Goal: Task Accomplishment & Management: Use online tool/utility

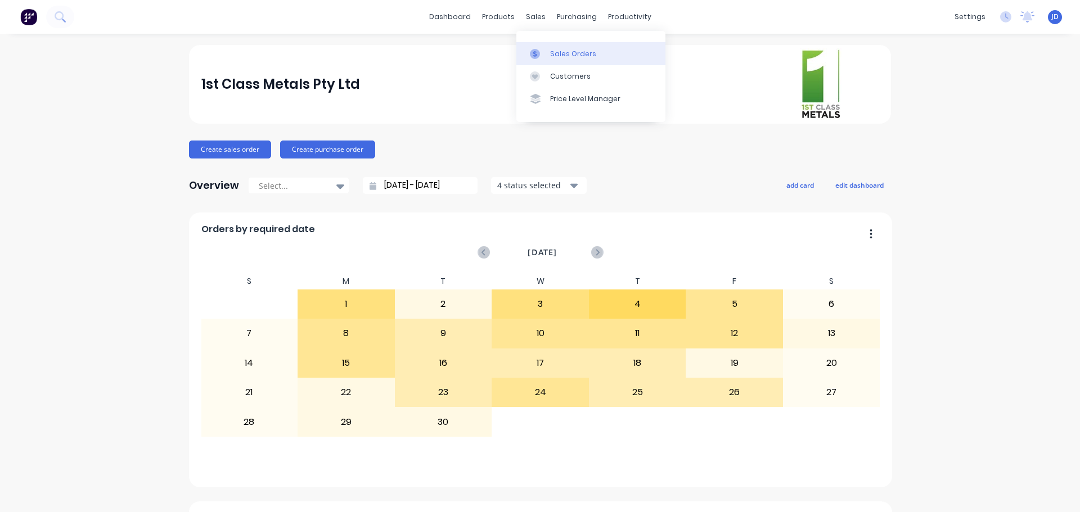
click at [543, 62] on link "Sales Orders" at bounding box center [590, 53] width 149 height 22
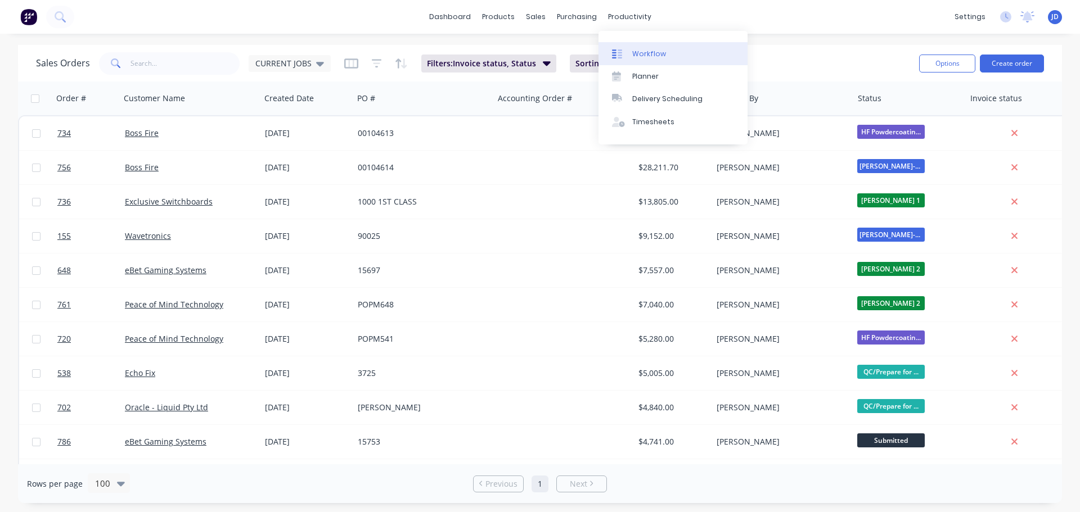
click at [621, 53] on icon at bounding box center [619, 53] width 4 height 9
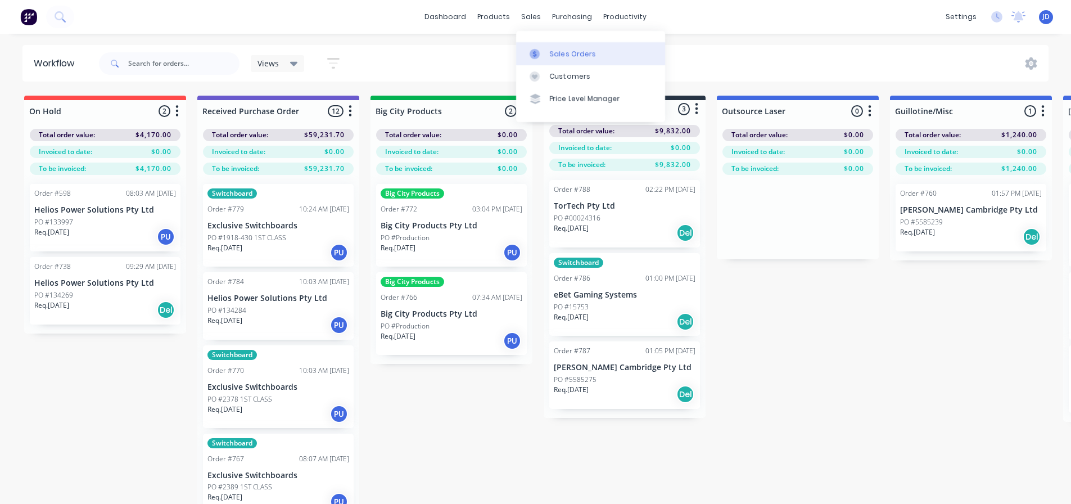
click at [535, 56] on icon at bounding box center [534, 54] width 3 height 6
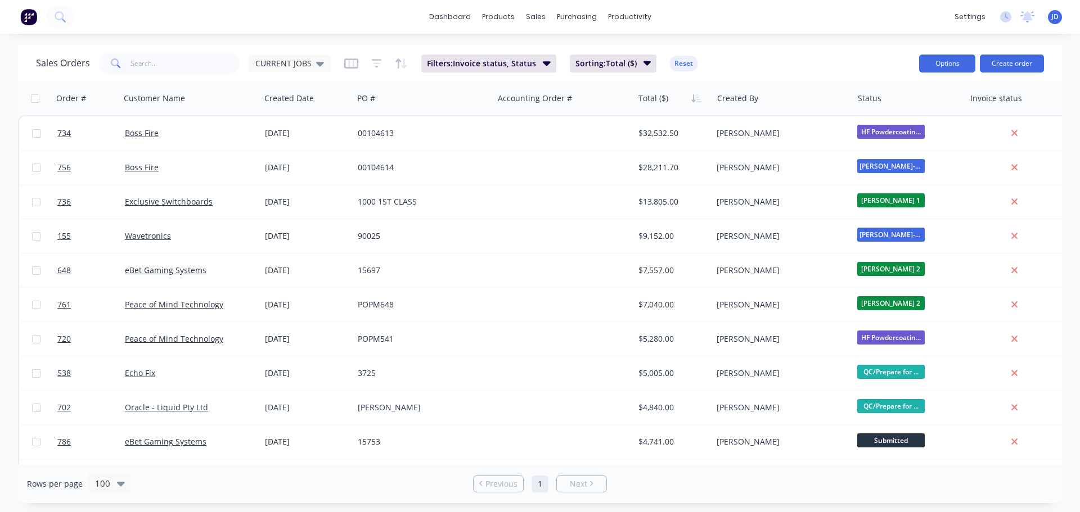
click at [944, 66] on button "Options" at bounding box center [947, 64] width 56 height 18
click at [876, 136] on div "Export" at bounding box center [912, 137] width 103 height 16
click at [703, 97] on button "button" at bounding box center [696, 98] width 17 height 17
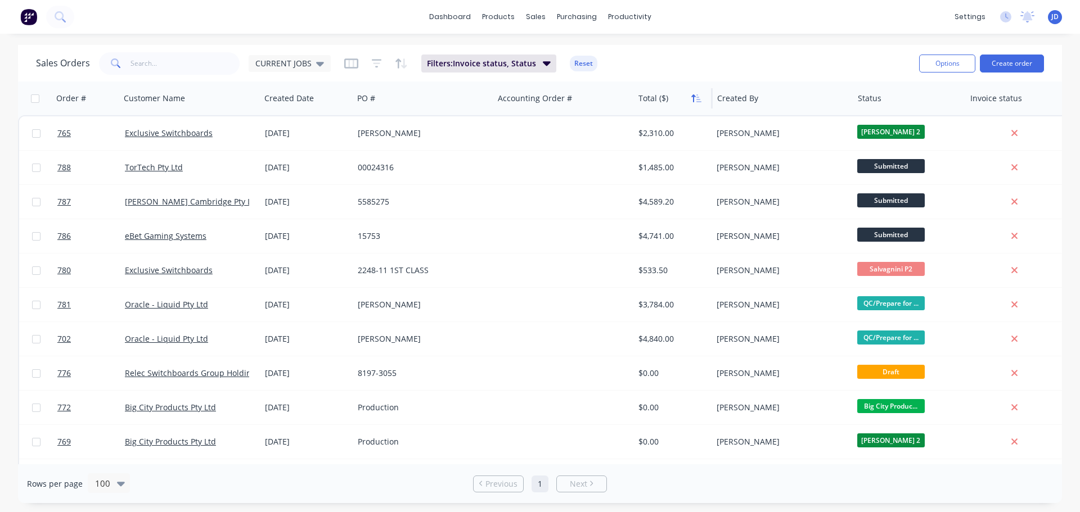
click at [703, 98] on button "button" at bounding box center [696, 98] width 17 height 17
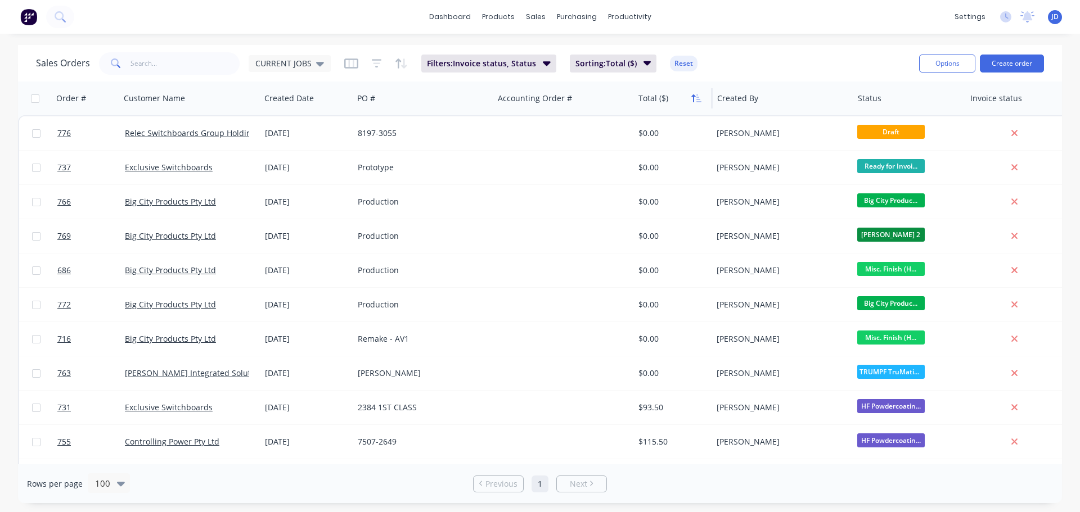
click at [702, 98] on button "button" at bounding box center [696, 98] width 17 height 17
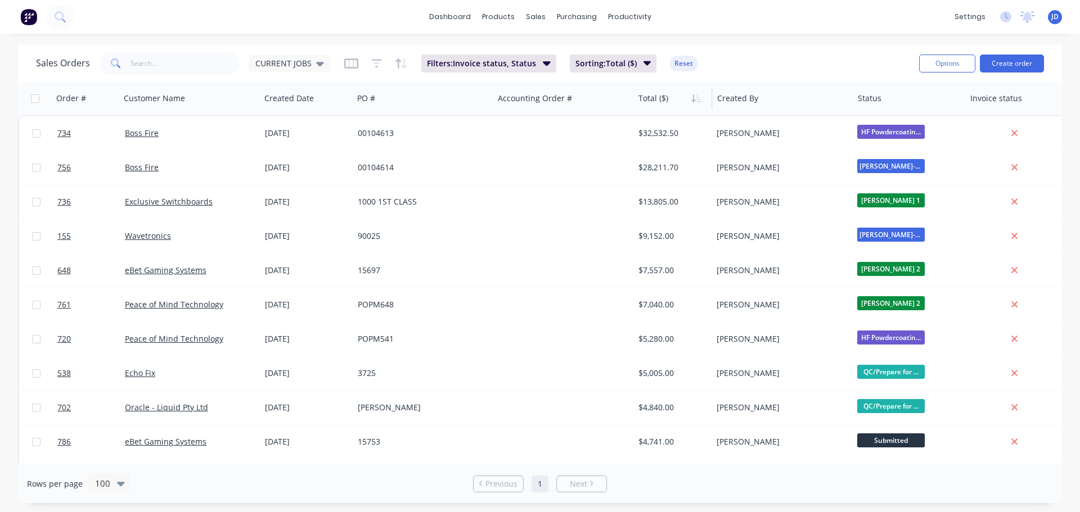
click at [703, 99] on button "button" at bounding box center [696, 98] width 17 height 17
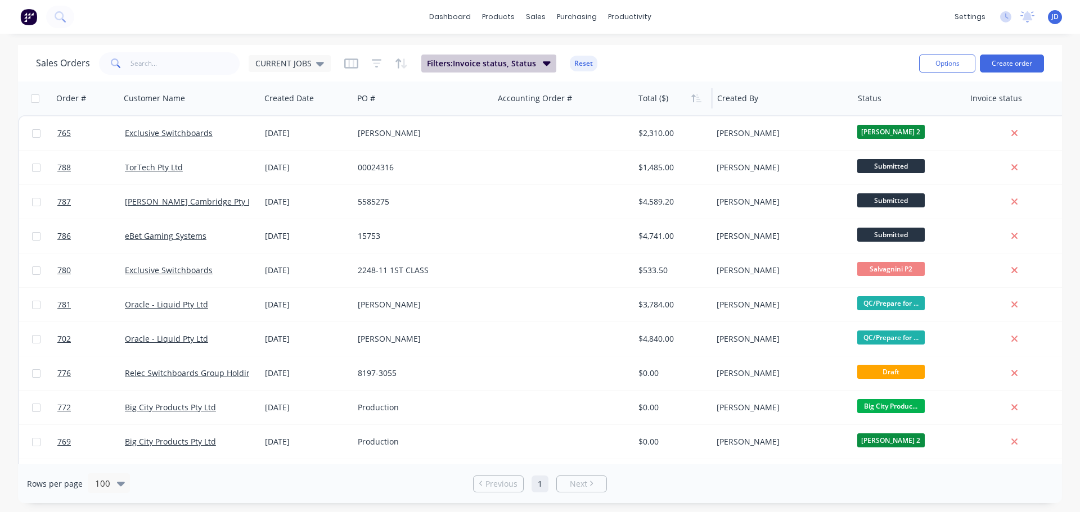
click at [477, 66] on span "Filters: Invoice status, Status" at bounding box center [481, 63] width 109 height 11
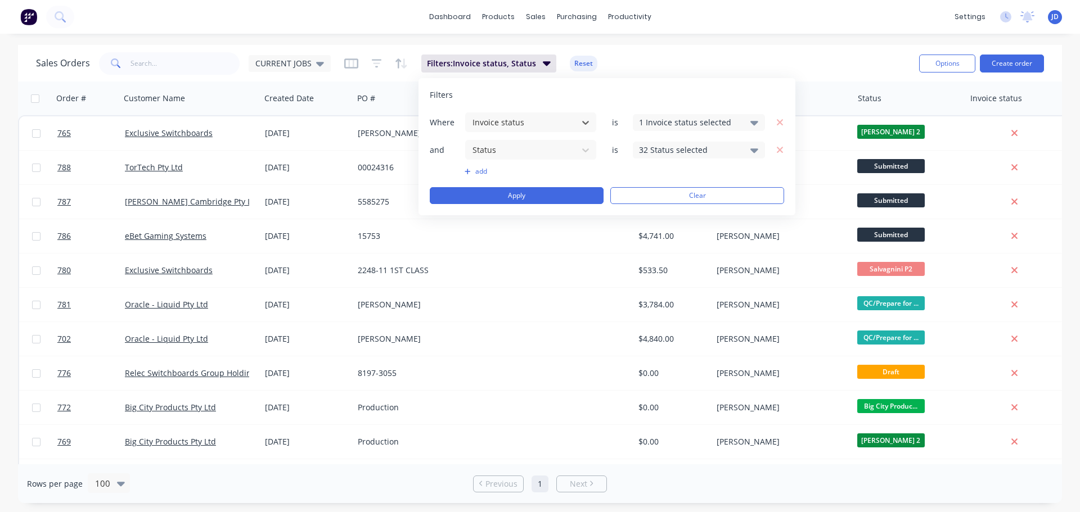
click at [720, 143] on div "32 Status selected" at bounding box center [699, 150] width 132 height 17
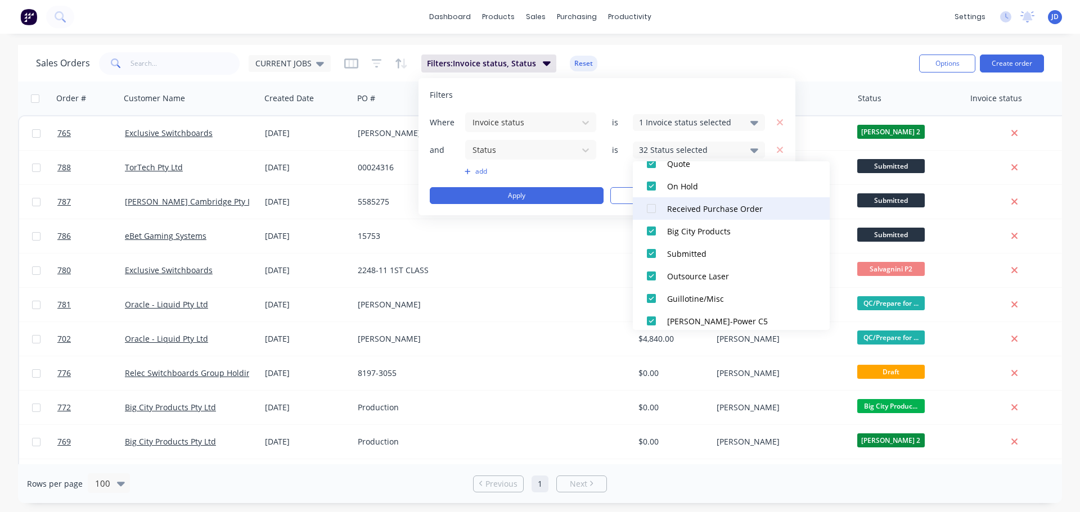
scroll to position [112, 0]
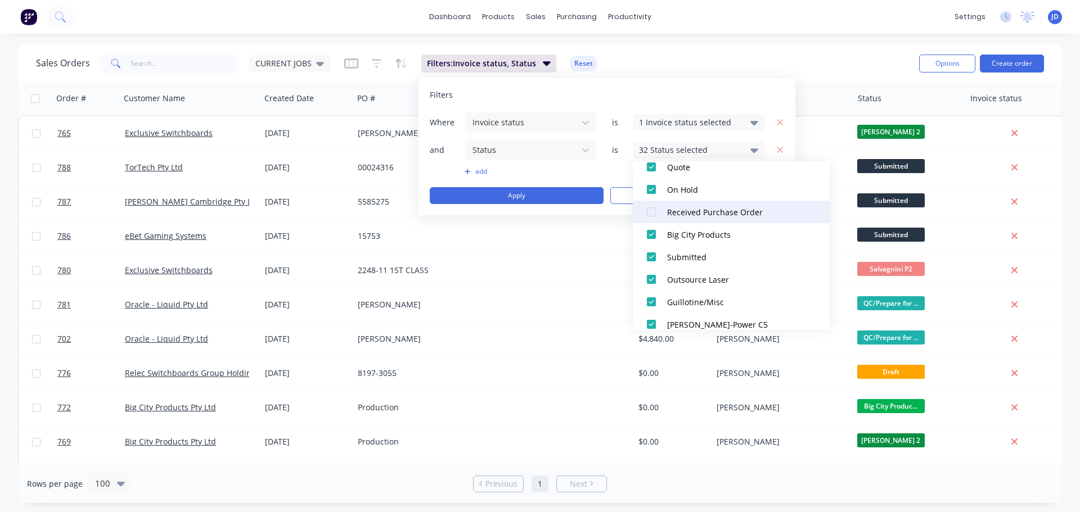
click at [691, 215] on div "Received Purchase Order" at bounding box center [734, 212] width 135 height 12
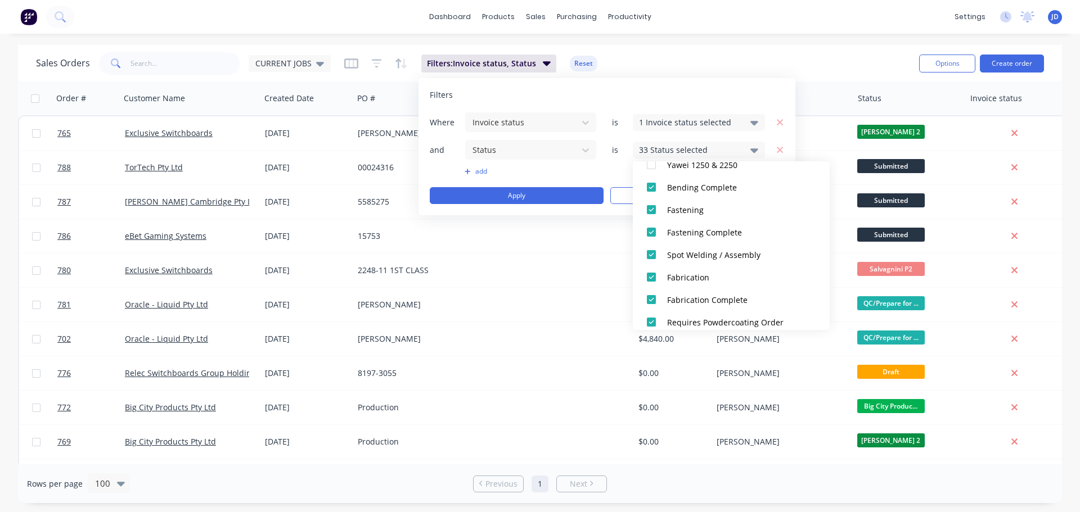
scroll to position [450, 0]
click at [718, 167] on div "Yawei 1250 & 2250" at bounding box center [734, 167] width 135 height 12
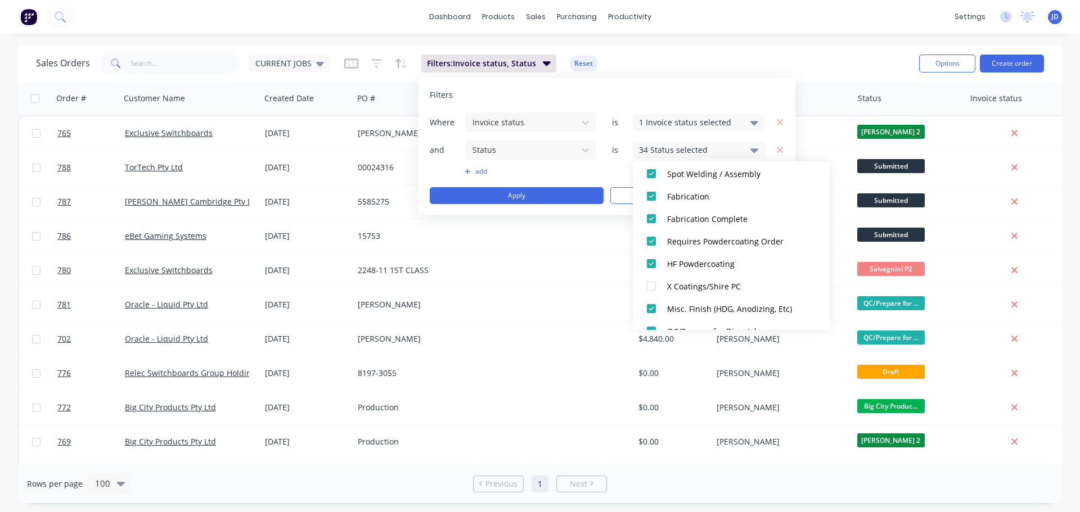
scroll to position [495, 0]
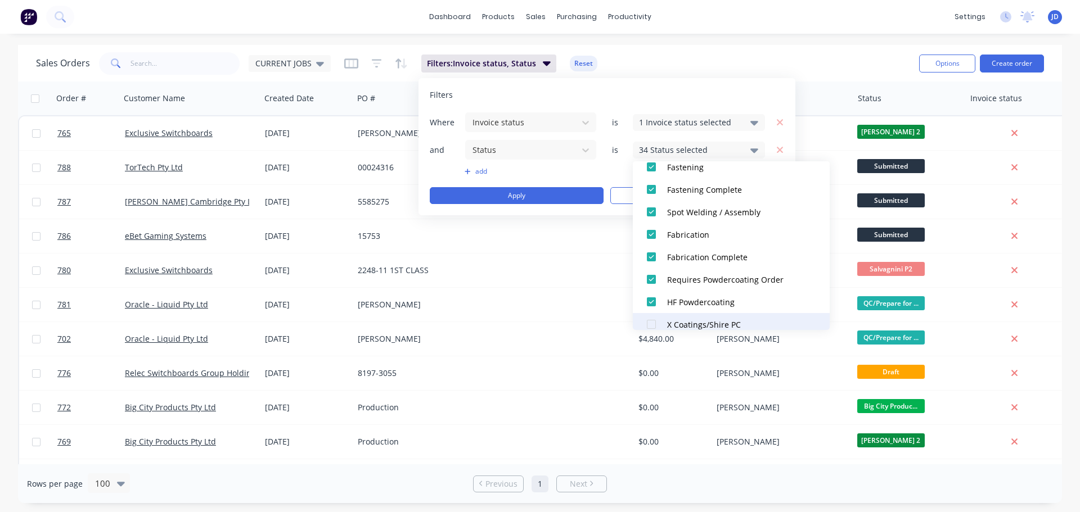
click at [696, 319] on div "X Coatings/Shire PC" at bounding box center [734, 325] width 135 height 12
click at [555, 176] on div "Where Invoice status is 1 Invoice status selected and Status is 35 Status selec…" at bounding box center [607, 158] width 354 height 92
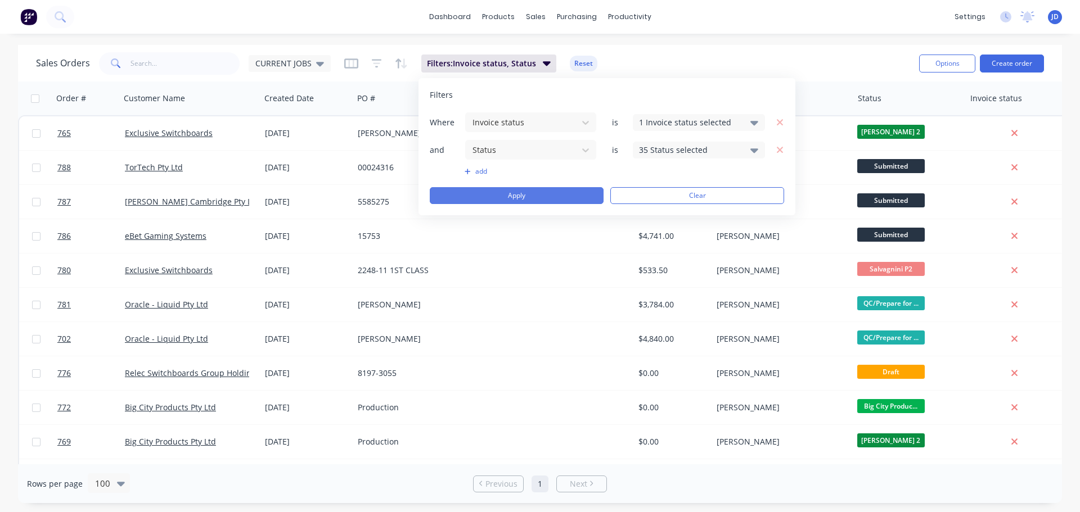
click at [545, 198] on button "Apply" at bounding box center [517, 195] width 174 height 17
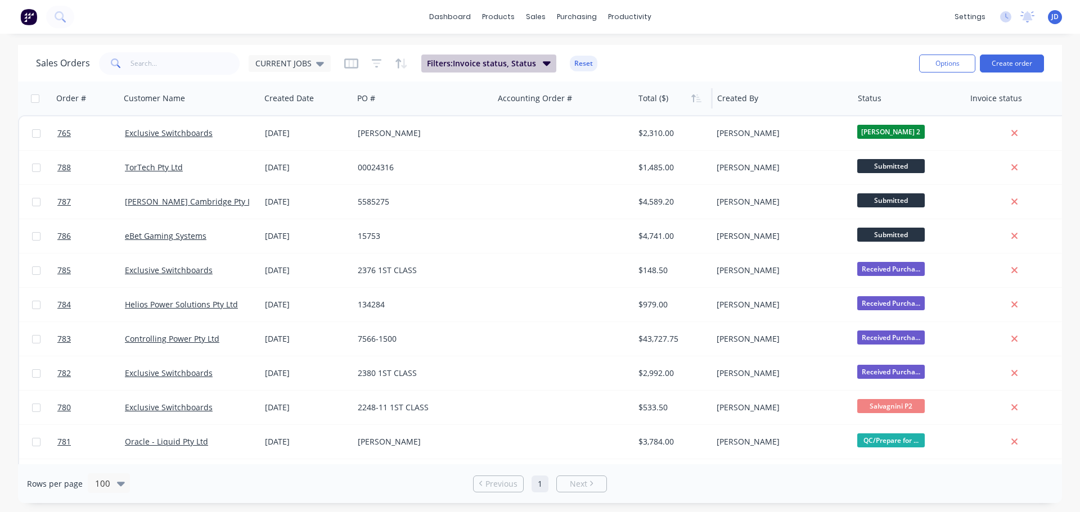
click at [530, 58] on span "Filters: Invoice status, Status" at bounding box center [481, 63] width 109 height 11
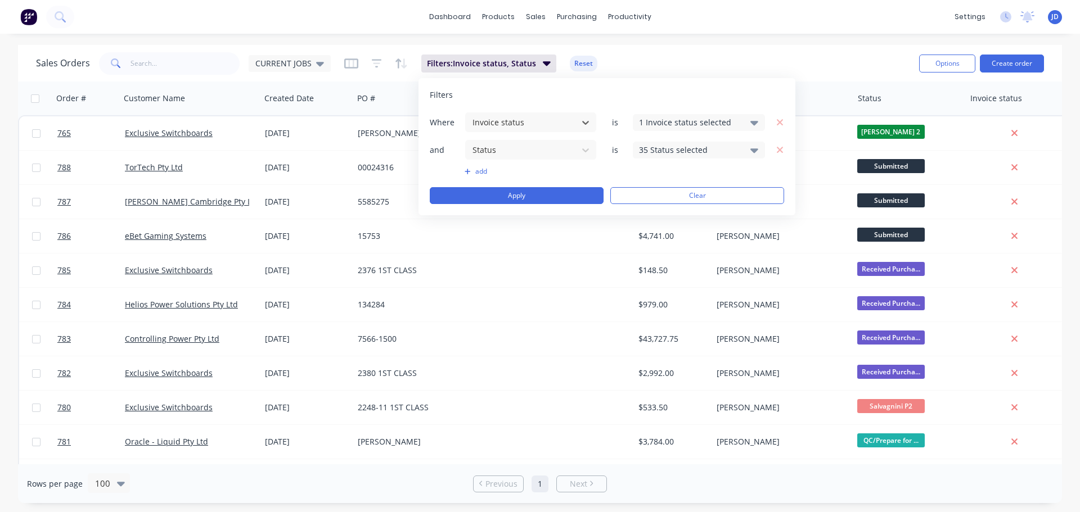
click at [719, 152] on div "35 Status selected" at bounding box center [690, 150] width 102 height 12
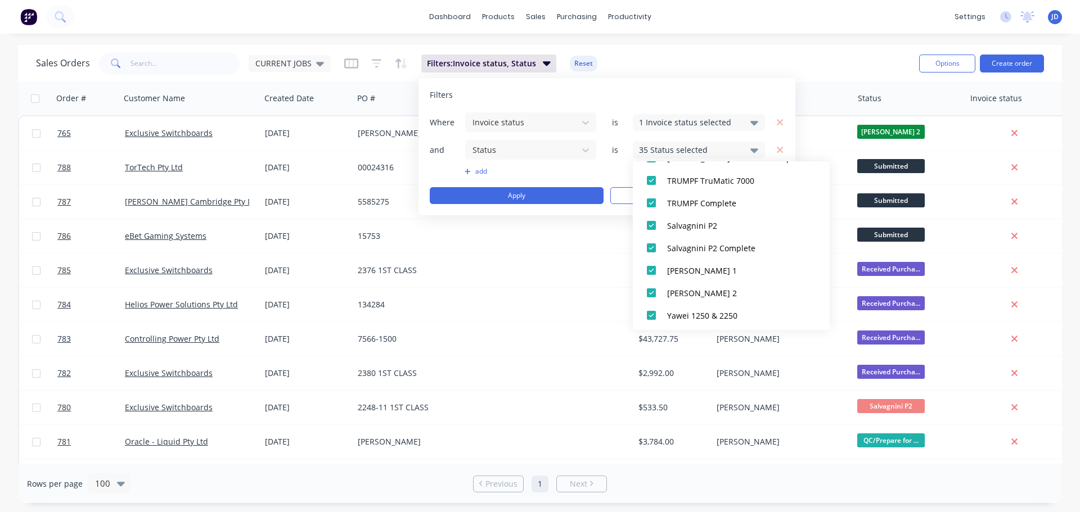
scroll to position [506, 0]
click at [709, 150] on div "35 Status selected" at bounding box center [690, 150] width 102 height 12
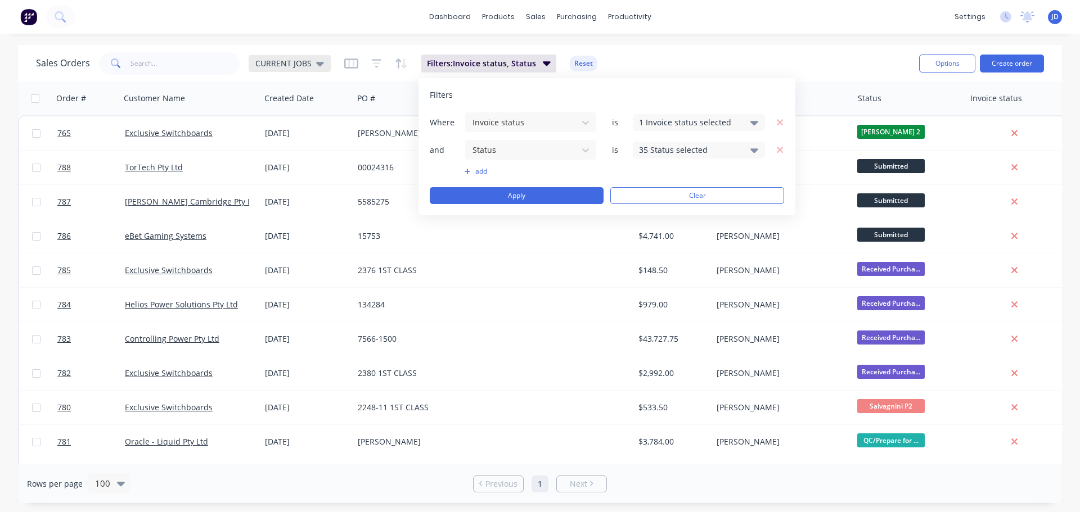
click at [308, 63] on span "CURRENT JOBS" at bounding box center [283, 63] width 56 height 12
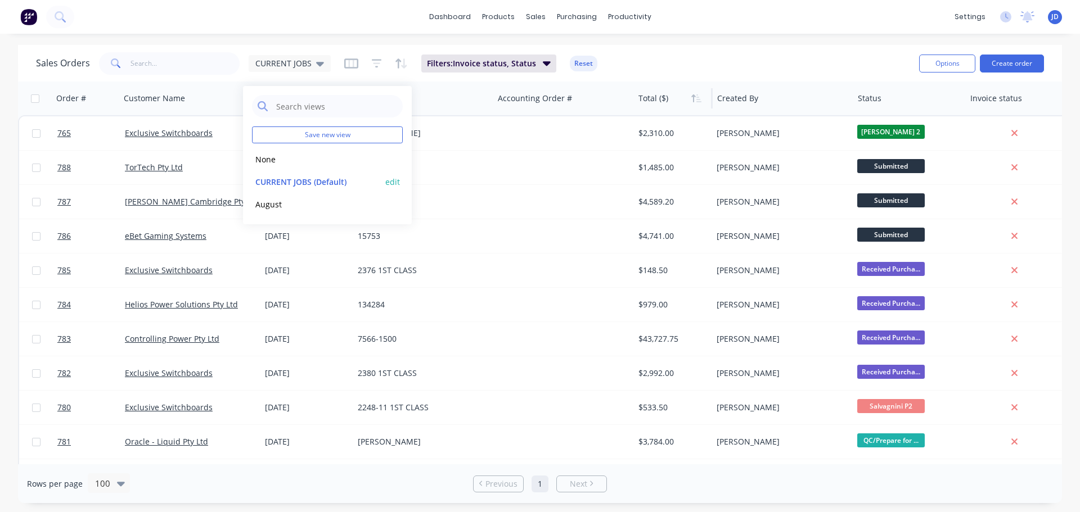
click at [397, 182] on button "edit" at bounding box center [392, 182] width 15 height 12
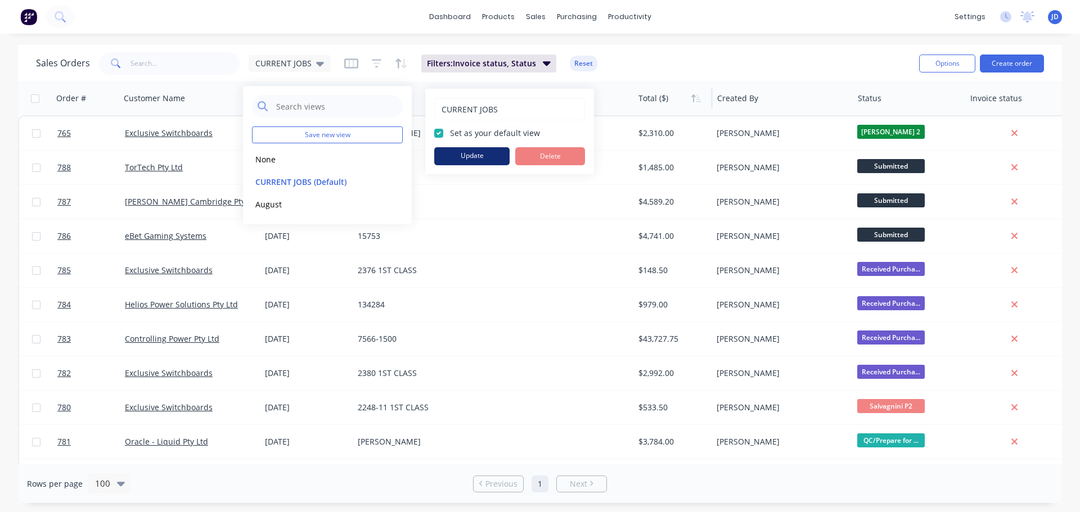
click at [473, 156] on button "Update" at bounding box center [471, 156] width 75 height 18
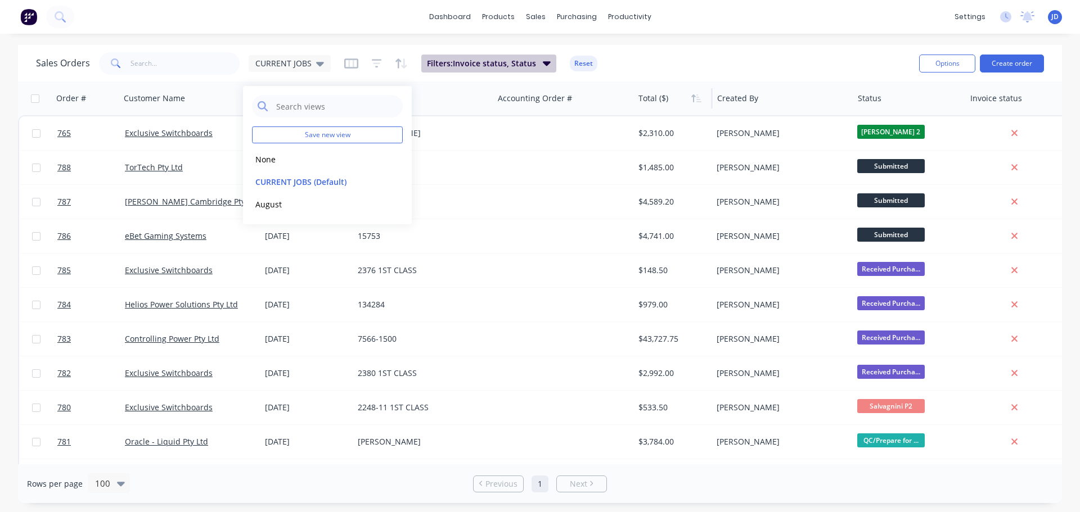
click at [533, 65] on button "Filters: Invoice status, Status" at bounding box center [488, 64] width 135 height 18
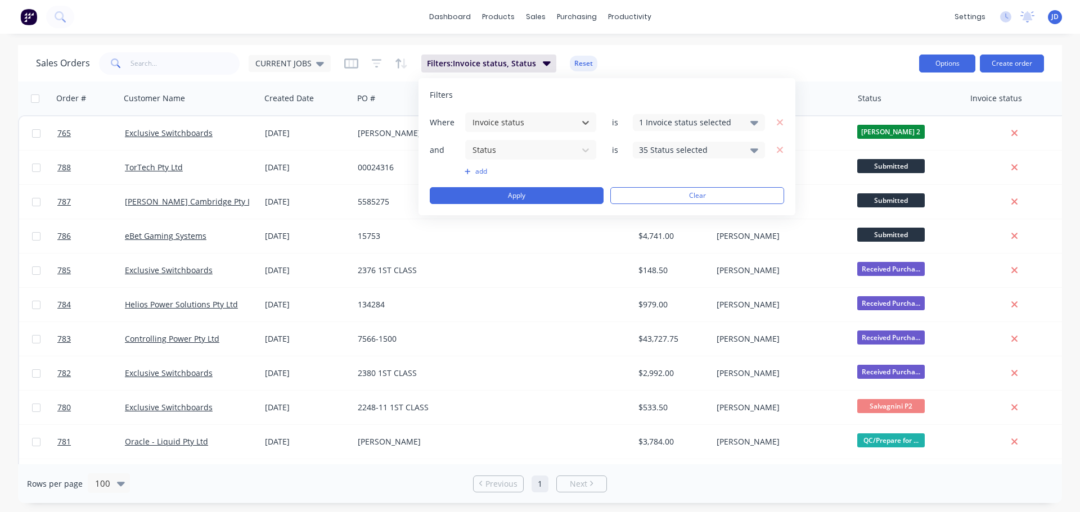
click at [944, 63] on button "Options" at bounding box center [947, 64] width 56 height 18
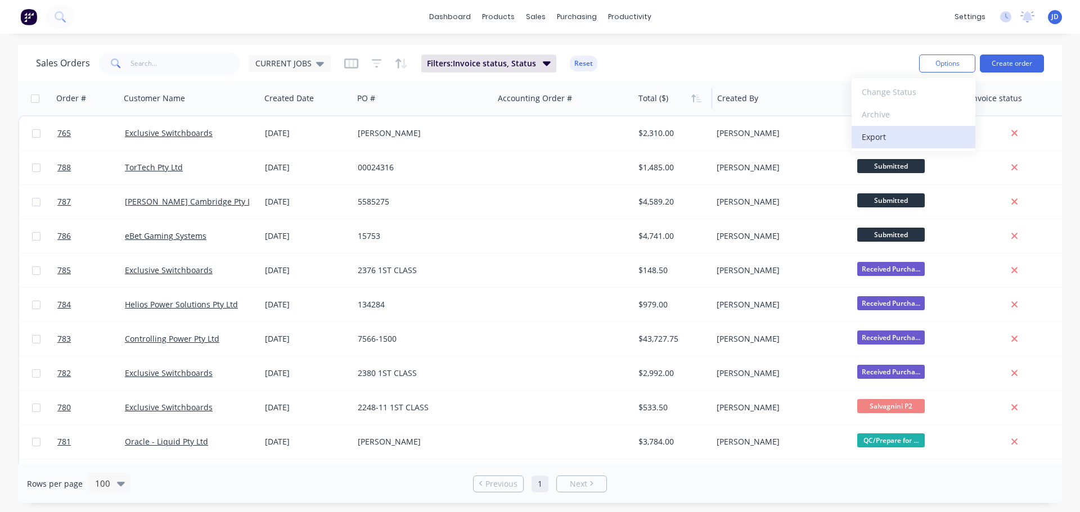
click at [883, 139] on div "Export" at bounding box center [912, 137] width 103 height 16
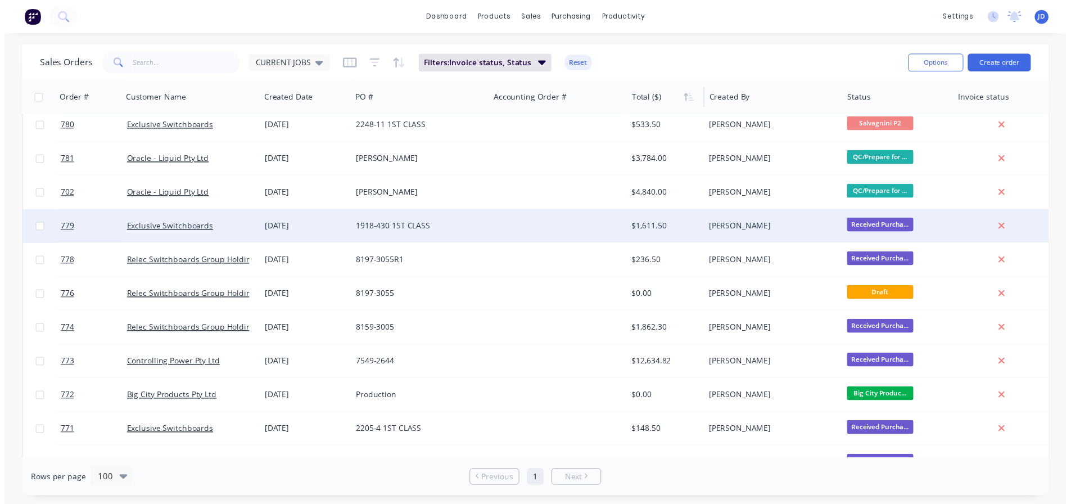
scroll to position [56, 0]
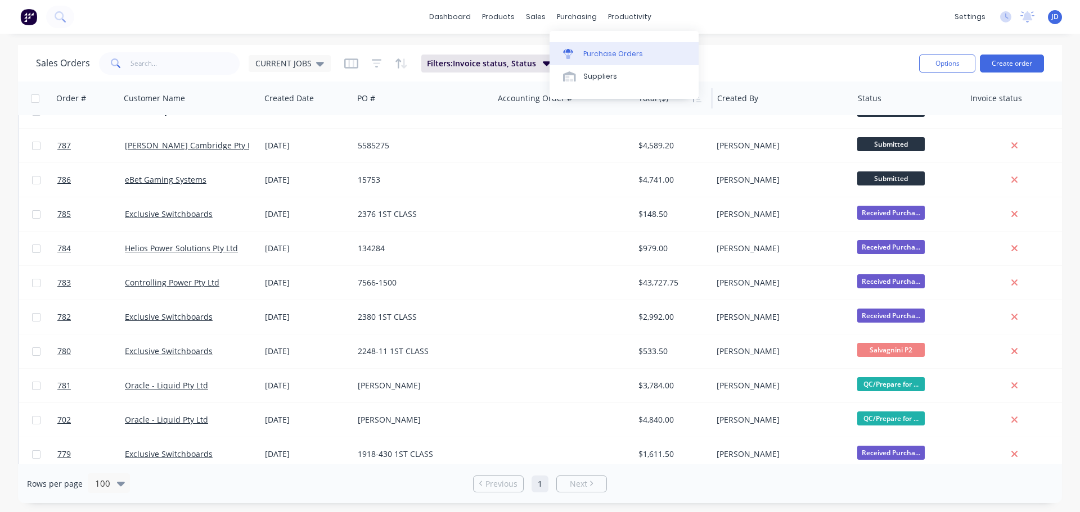
click at [592, 51] on div "Purchase Orders" at bounding box center [613, 54] width 60 height 10
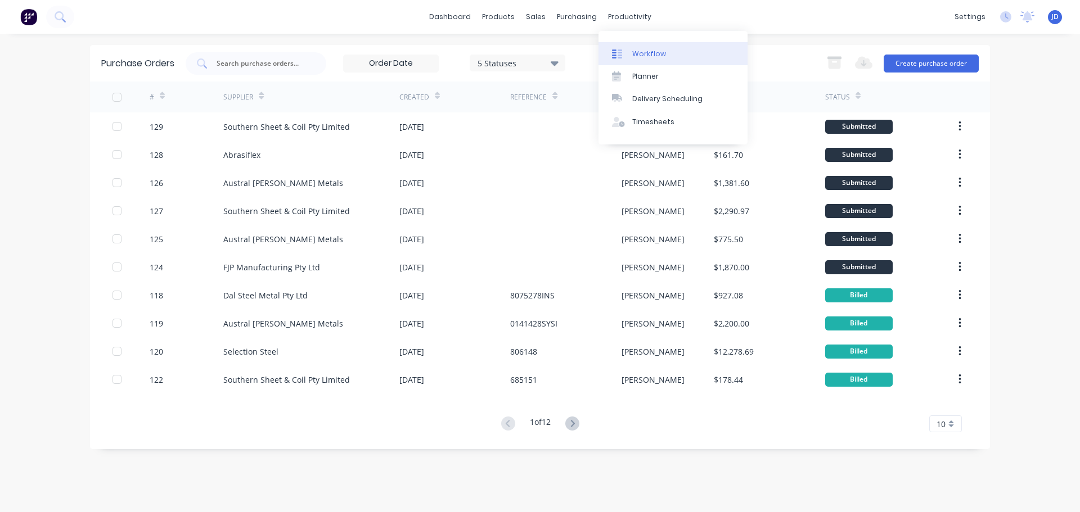
click at [624, 47] on link "Workflow" at bounding box center [672, 53] width 149 height 22
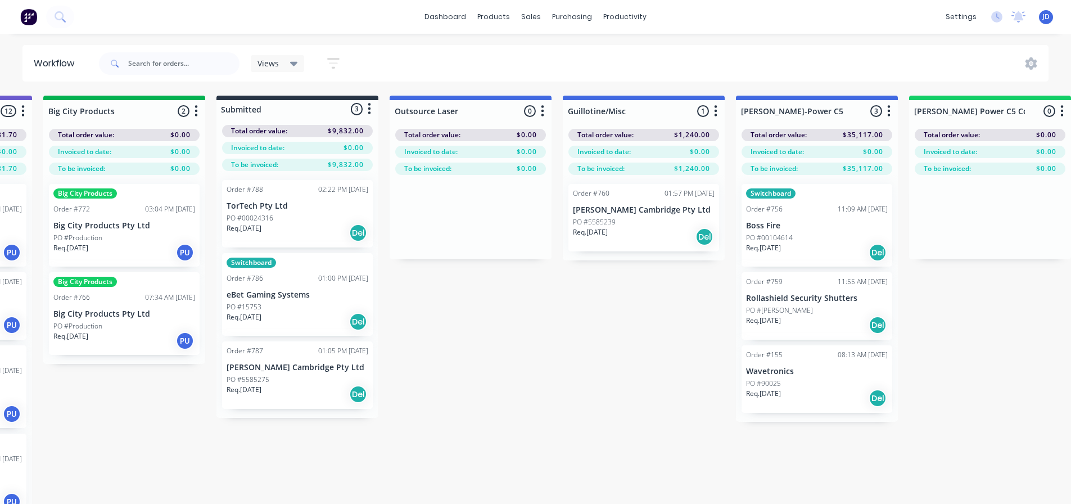
scroll to position [0, 500]
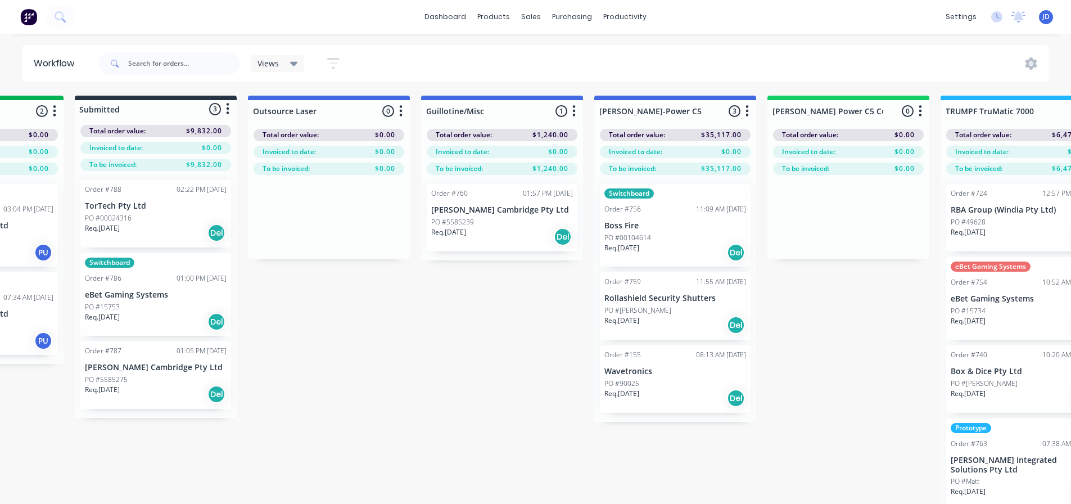
drag, startPoint x: 503, startPoint y: 445, endPoint x: 592, endPoint y: 437, distance: 89.2
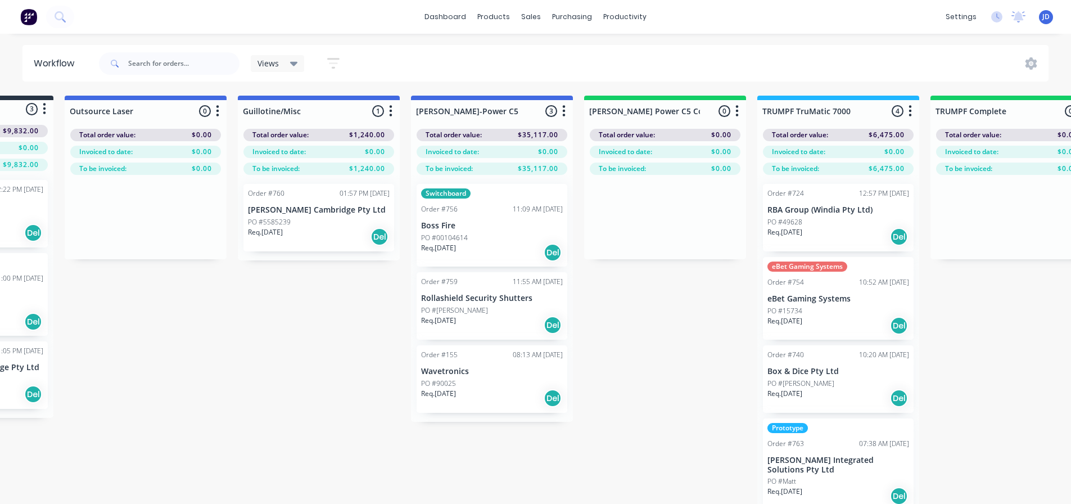
scroll to position [0, 715]
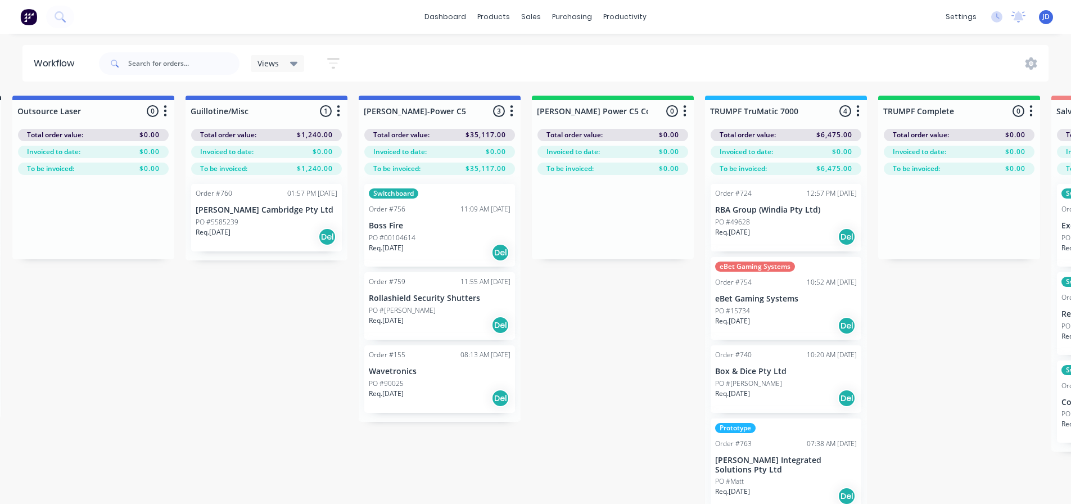
drag, startPoint x: 351, startPoint y: 342, endPoint x: 391, endPoint y: 343, distance: 39.9
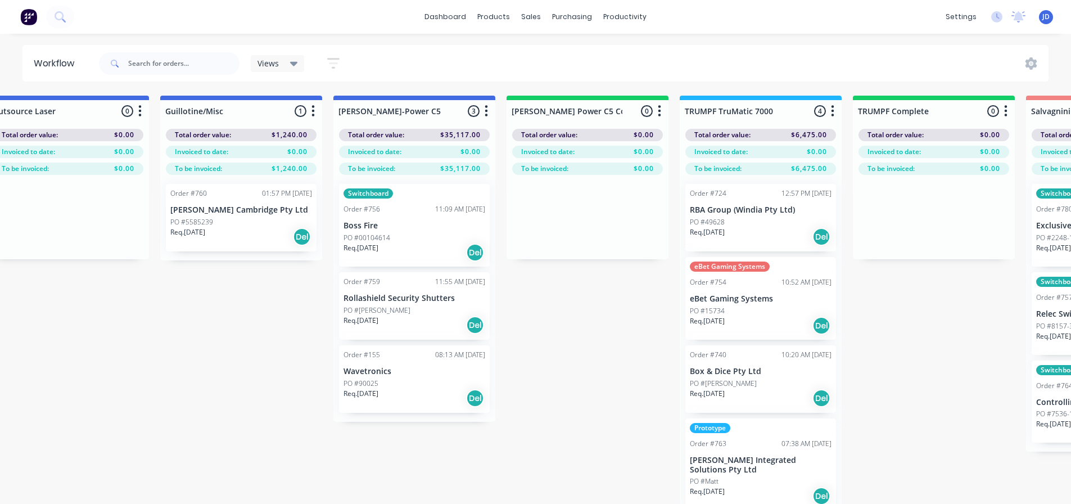
scroll to position [0, 786]
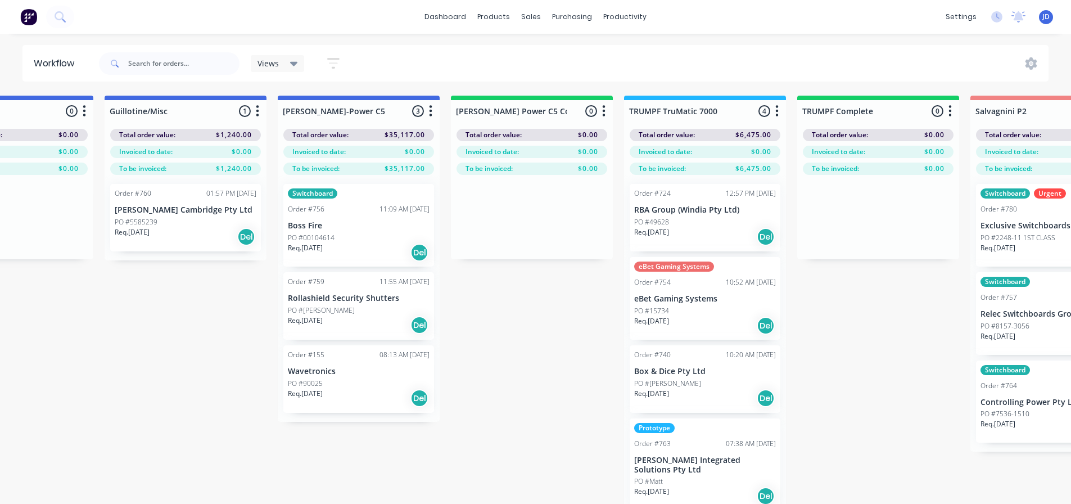
drag, startPoint x: 287, startPoint y: 428, endPoint x: 327, endPoint y: 430, distance: 39.4
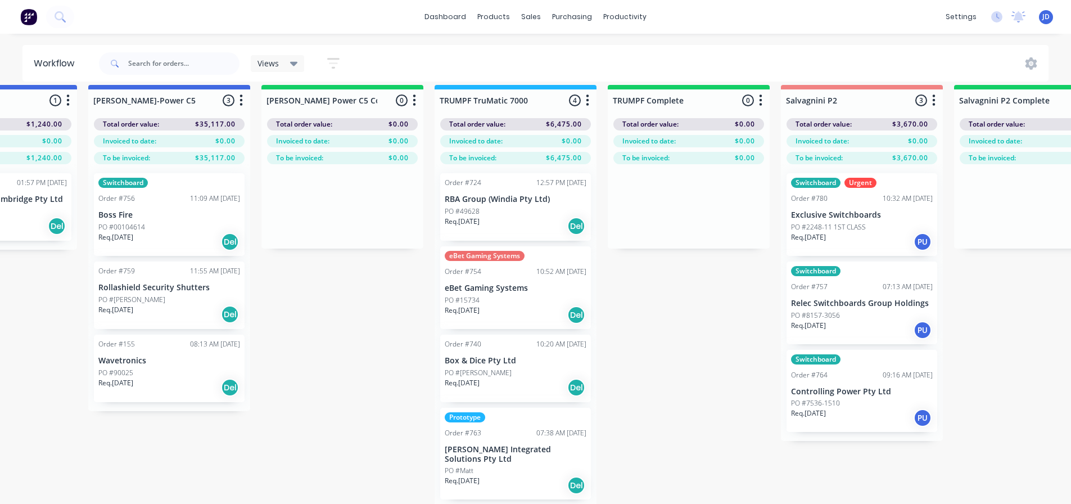
drag, startPoint x: 172, startPoint y: 403, endPoint x: 245, endPoint y: 422, distance: 75.2
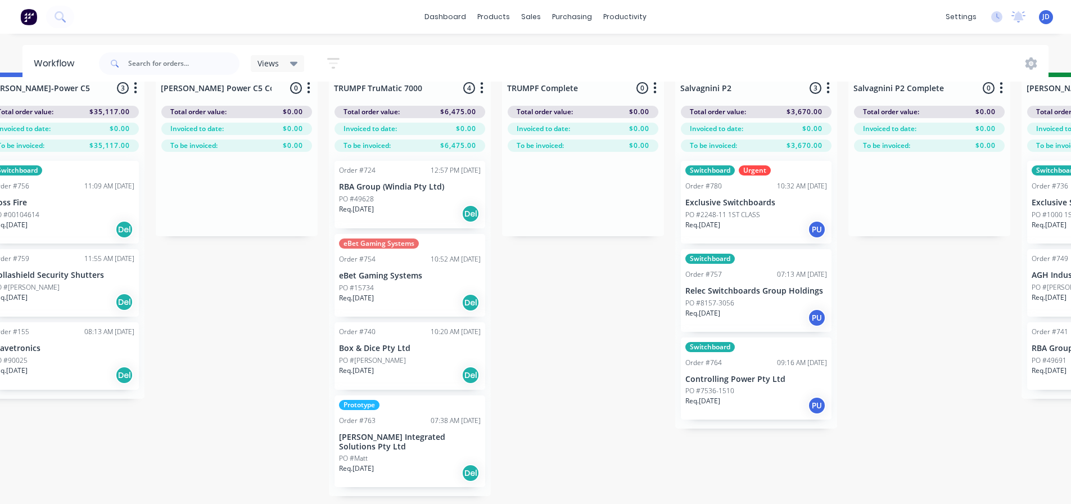
scroll to position [0, 1081]
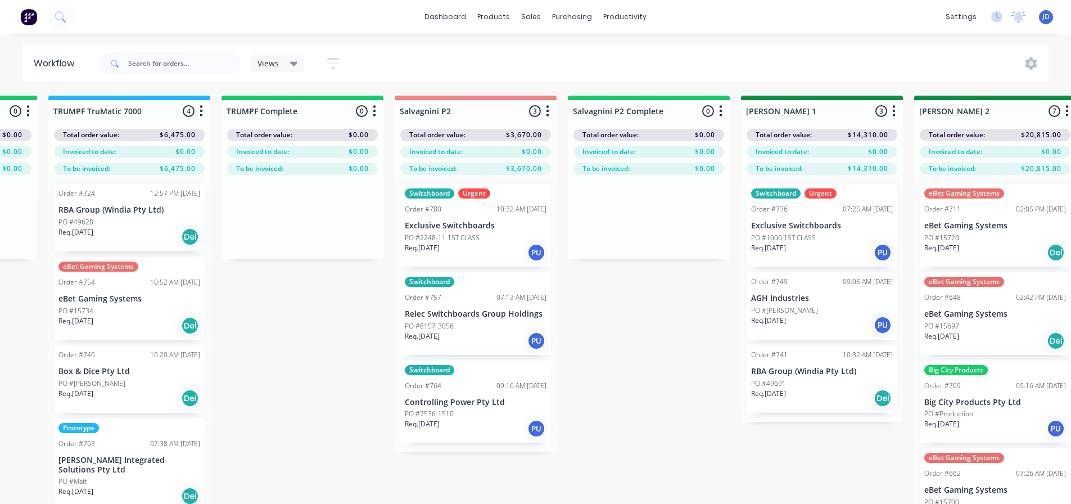
drag, startPoint x: 543, startPoint y: 366, endPoint x: 566, endPoint y: 354, distance: 25.4
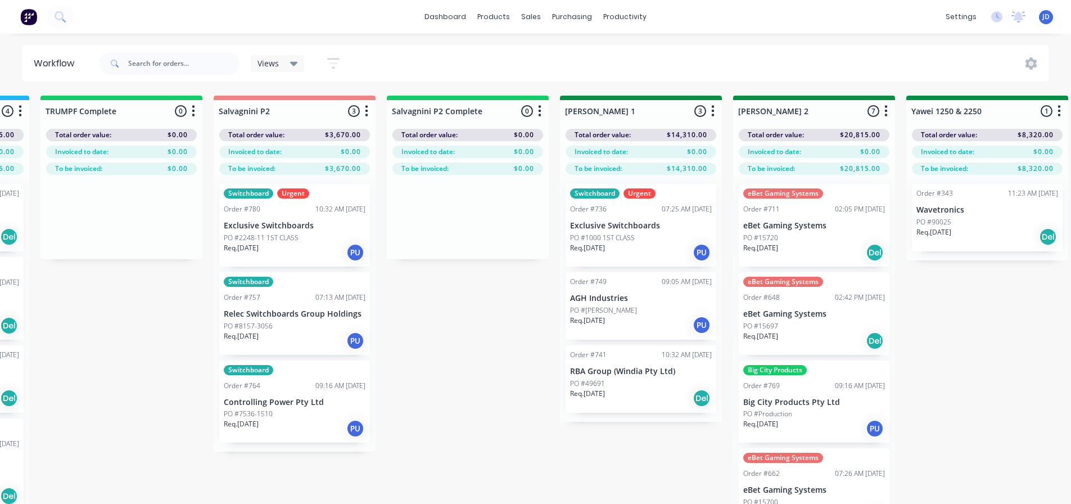
scroll to position [0, 1648]
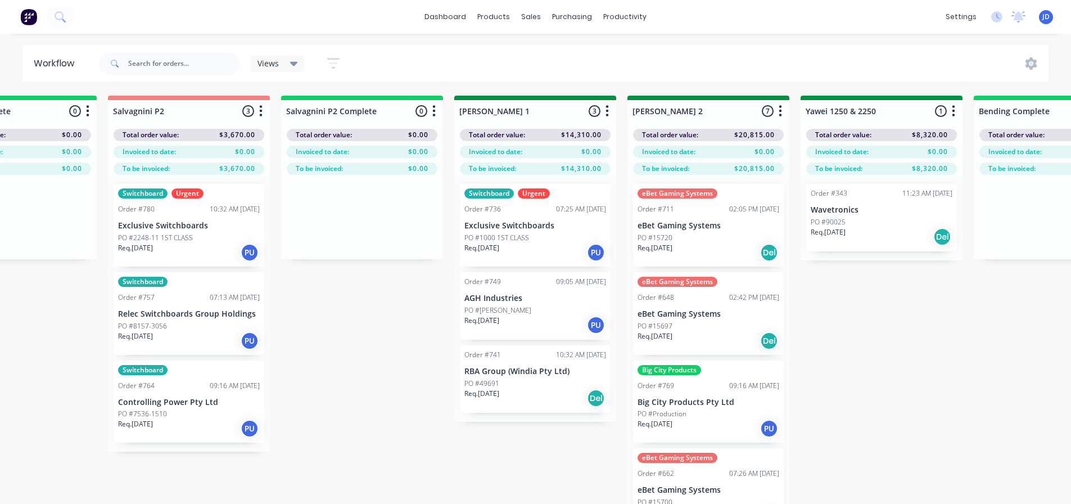
drag, startPoint x: 623, startPoint y: 481, endPoint x: 675, endPoint y: 471, distance: 52.7
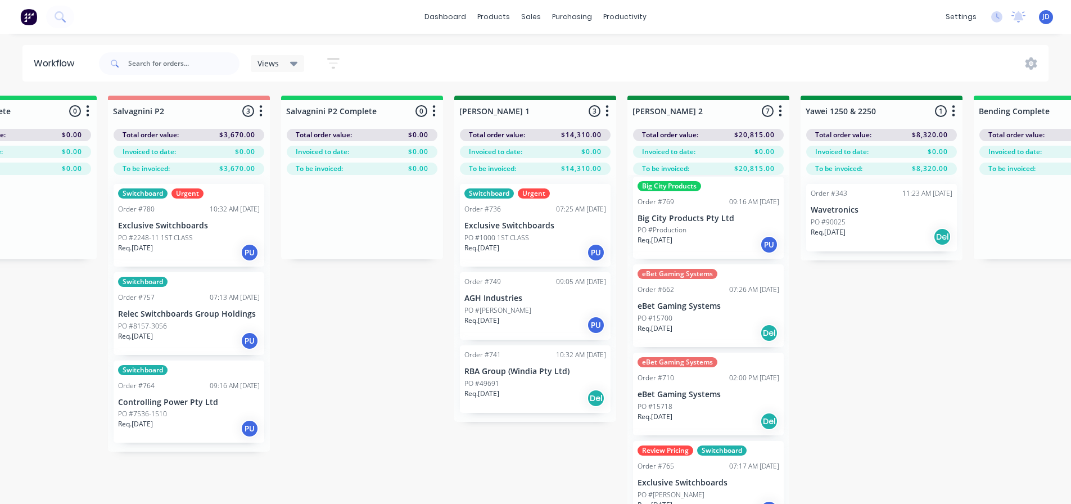
scroll to position [237, 0]
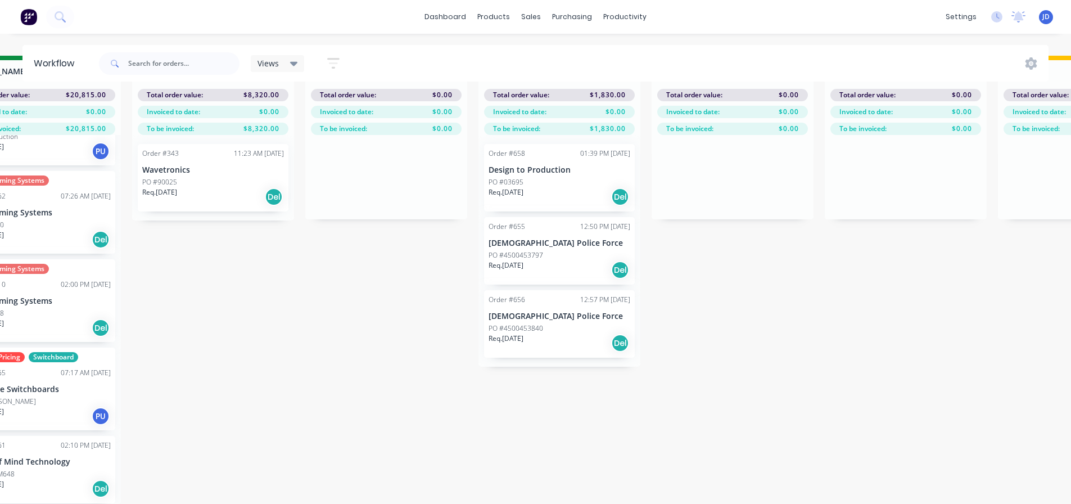
drag, startPoint x: 840, startPoint y: 372, endPoint x: 921, endPoint y: 363, distance: 82.0
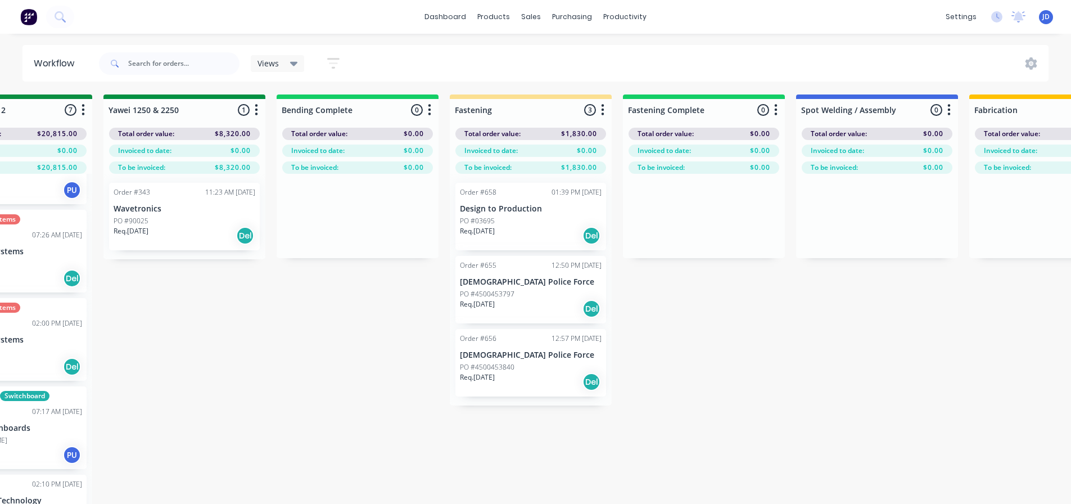
scroll to position [0, 2345]
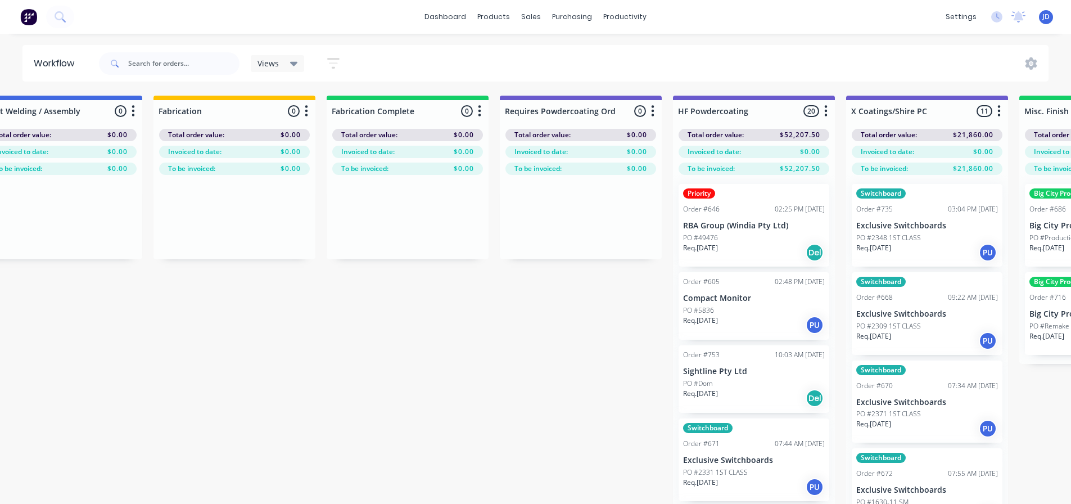
drag, startPoint x: 693, startPoint y: 415, endPoint x: 795, endPoint y: 400, distance: 102.4
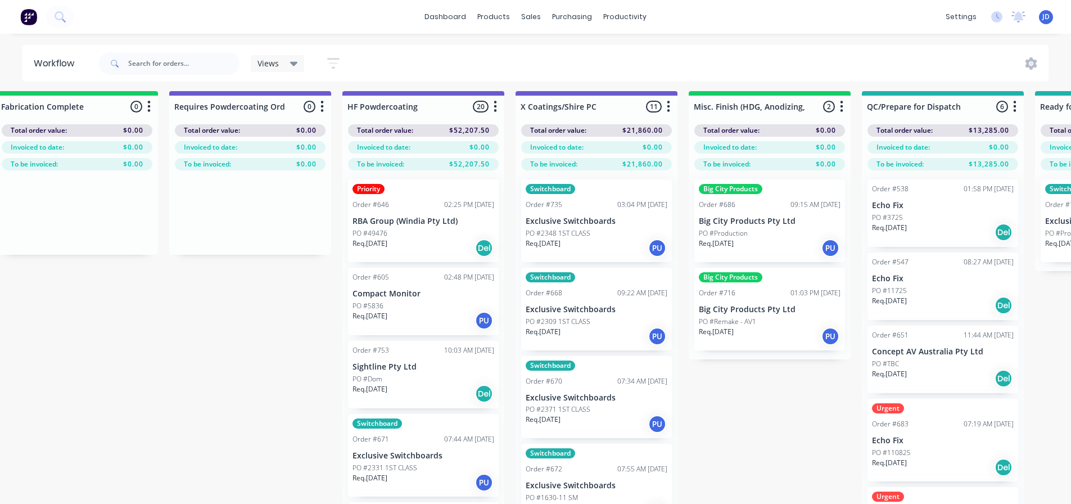
drag, startPoint x: 354, startPoint y: 328, endPoint x: 405, endPoint y: 329, distance: 50.6
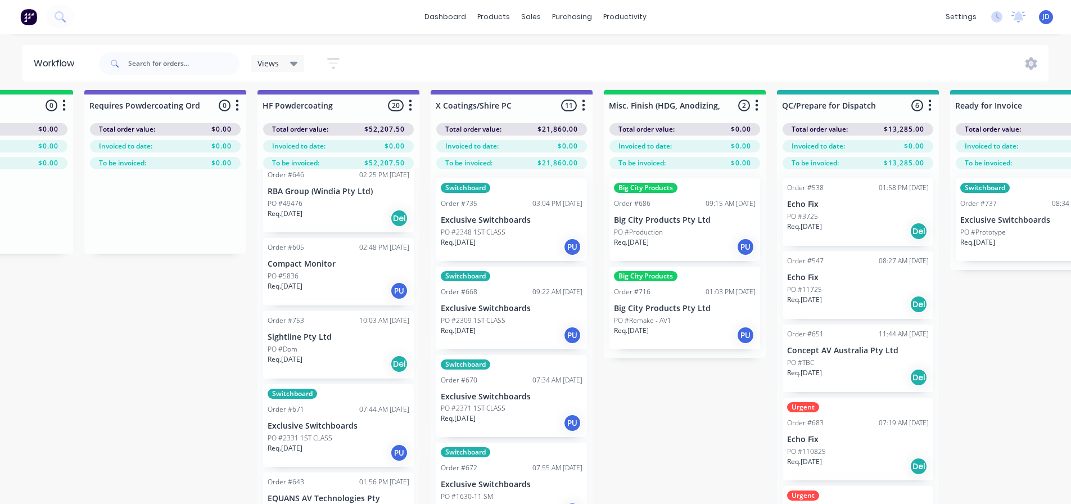
scroll to position [56, 0]
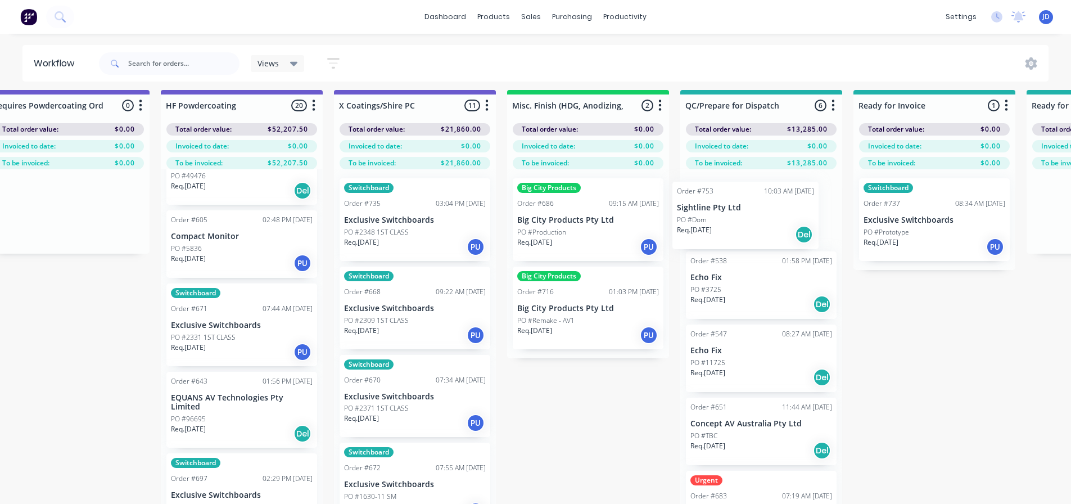
drag, startPoint x: 477, startPoint y: 332, endPoint x: 764, endPoint y: 228, distance: 304.4
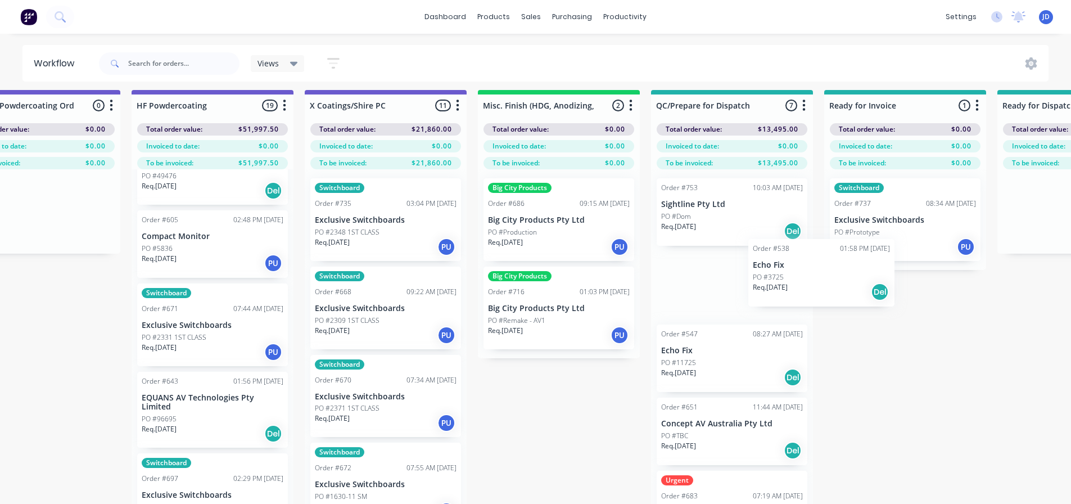
drag, startPoint x: 827, startPoint y: 292, endPoint x: 870, endPoint y: 258, distance: 56.0
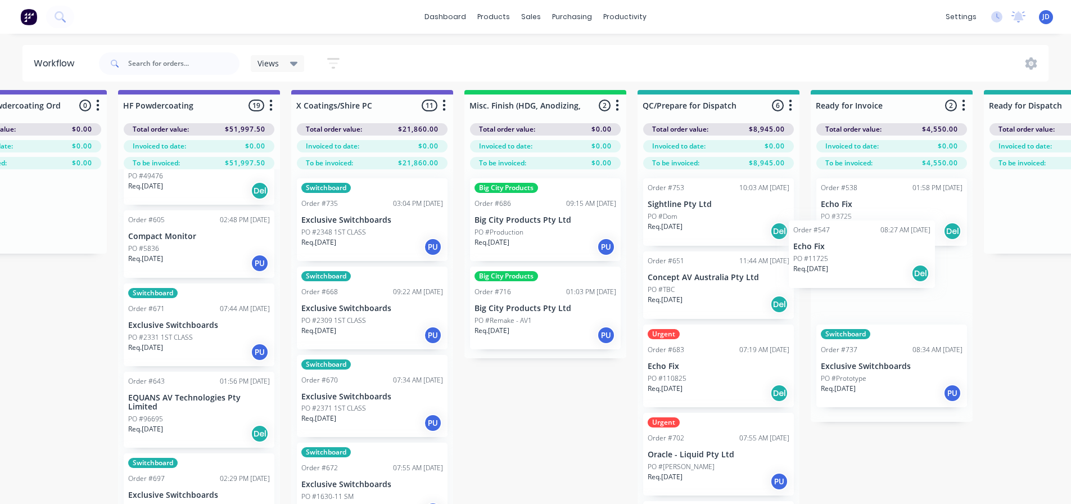
drag, startPoint x: 767, startPoint y: 289, endPoint x: 819, endPoint y: 265, distance: 57.1
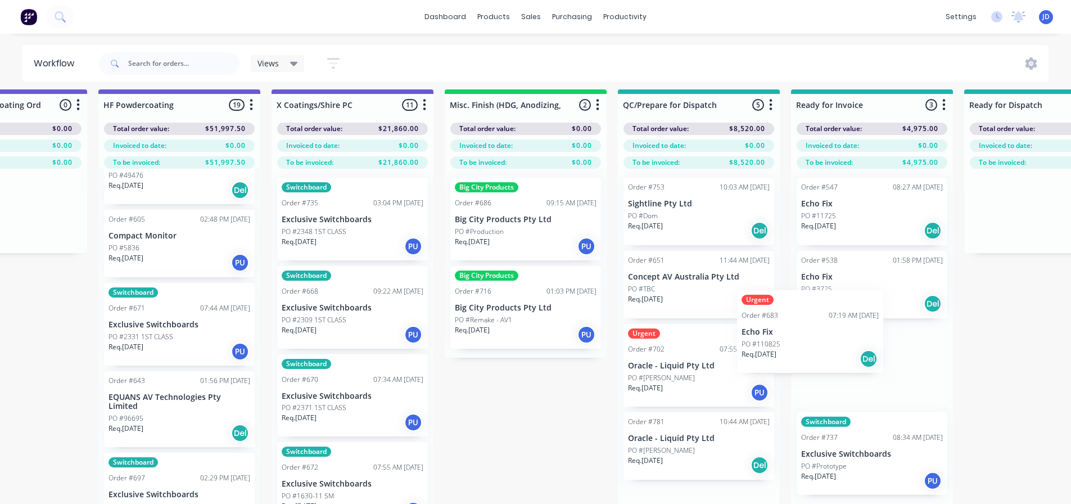
drag, startPoint x: 775, startPoint y: 368, endPoint x: 837, endPoint y: 319, distance: 78.9
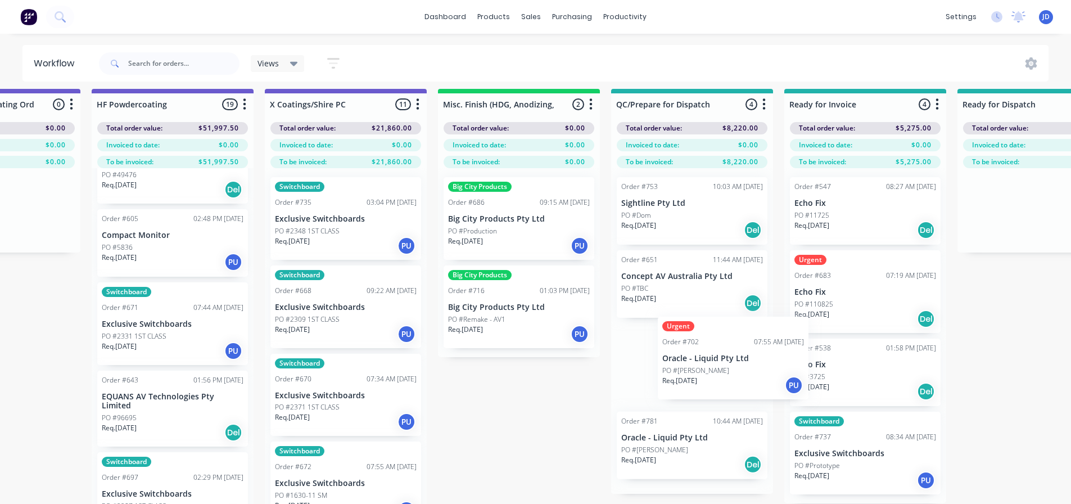
drag, startPoint x: 680, startPoint y: 384, endPoint x: 819, endPoint y: 331, distance: 148.8
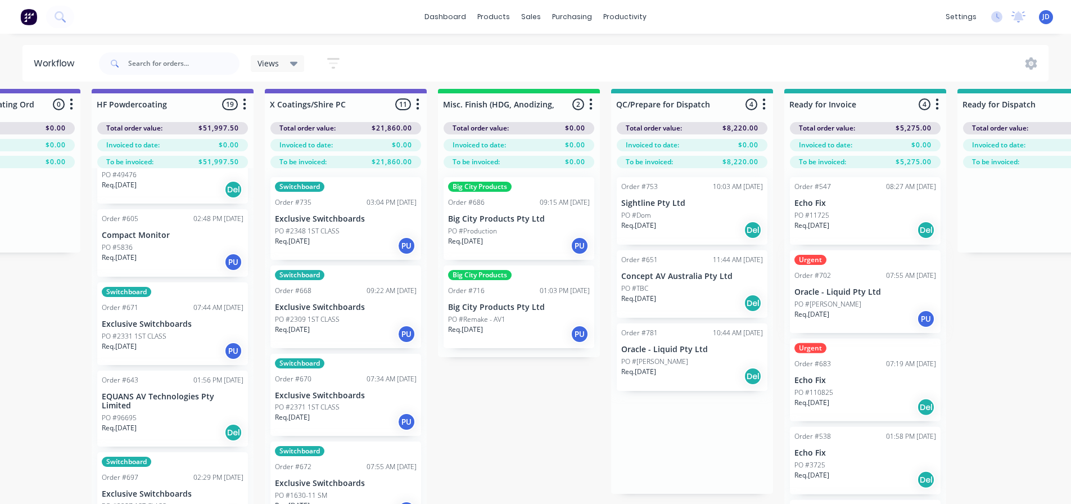
drag, startPoint x: 684, startPoint y: 376, endPoint x: 835, endPoint y: 350, distance: 153.0
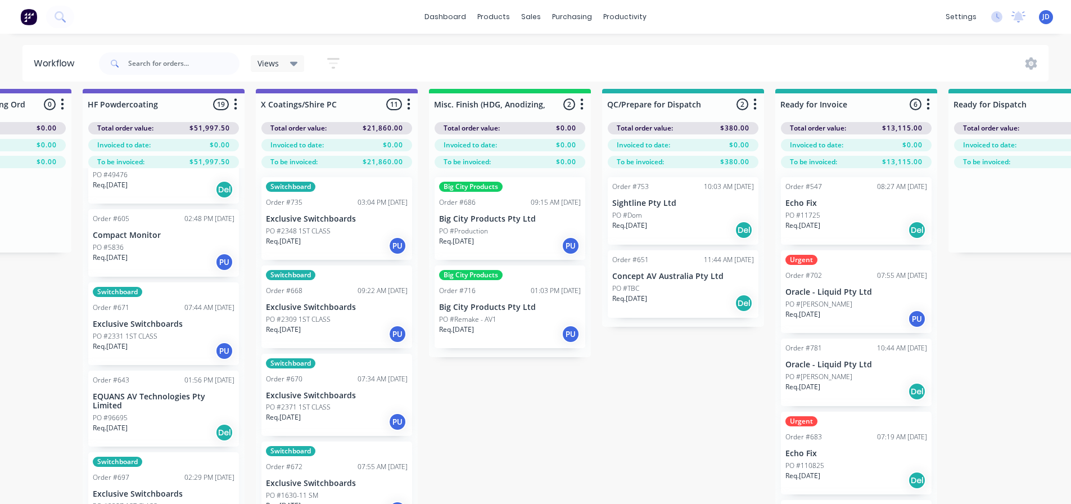
click at [861, 312] on div "Req. [DATE] PU" at bounding box center [857, 318] width 142 height 19
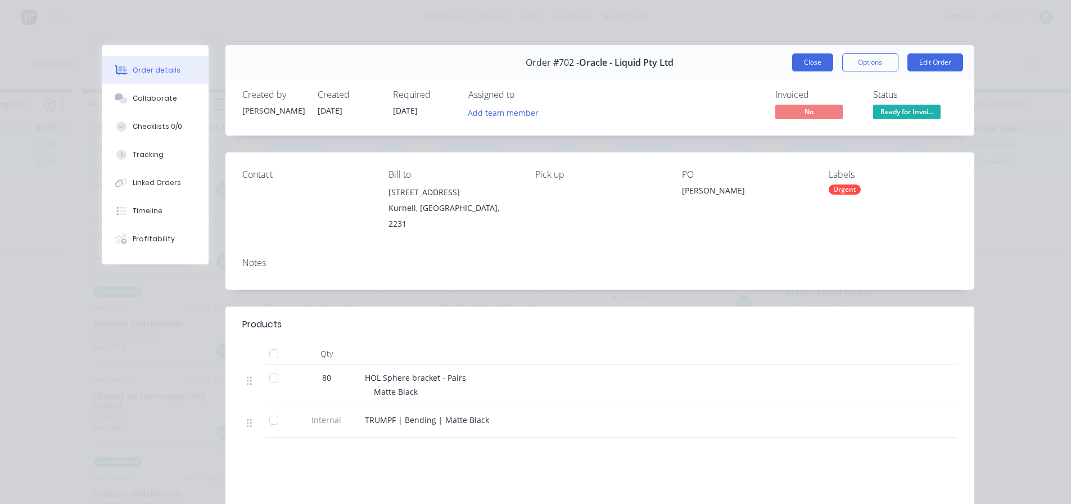
click at [797, 68] on button "Close" at bounding box center [812, 62] width 41 height 18
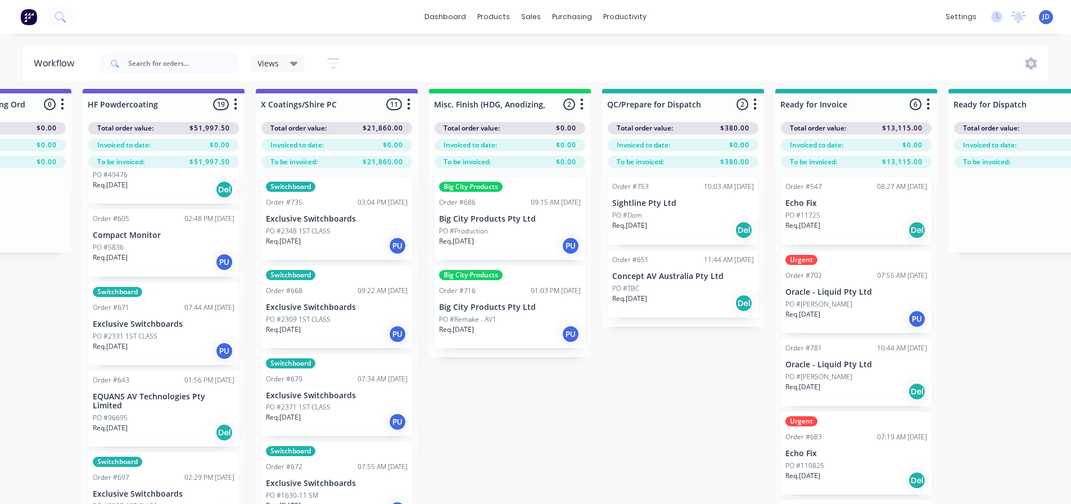
scroll to position [7, 3756]
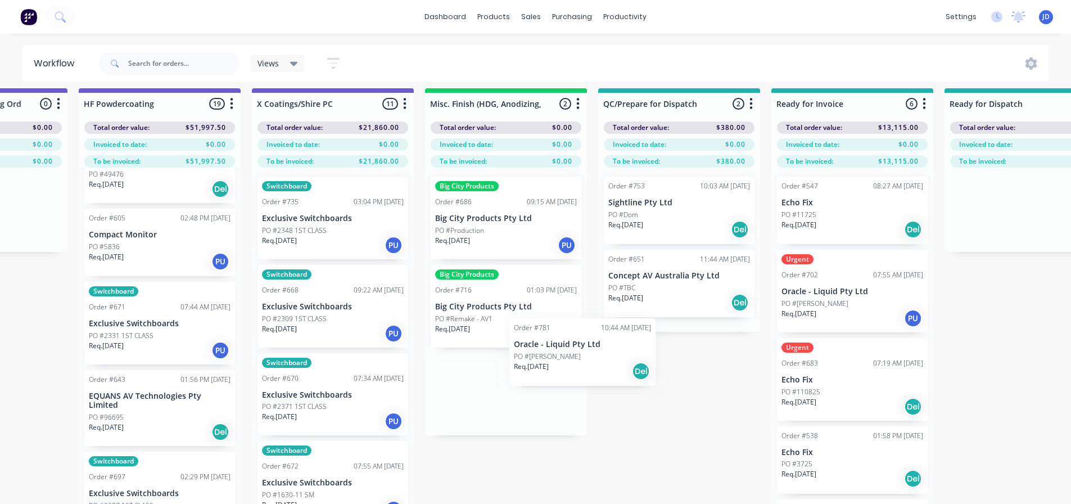
drag, startPoint x: 856, startPoint y: 391, endPoint x: 653, endPoint y: 371, distance: 204.0
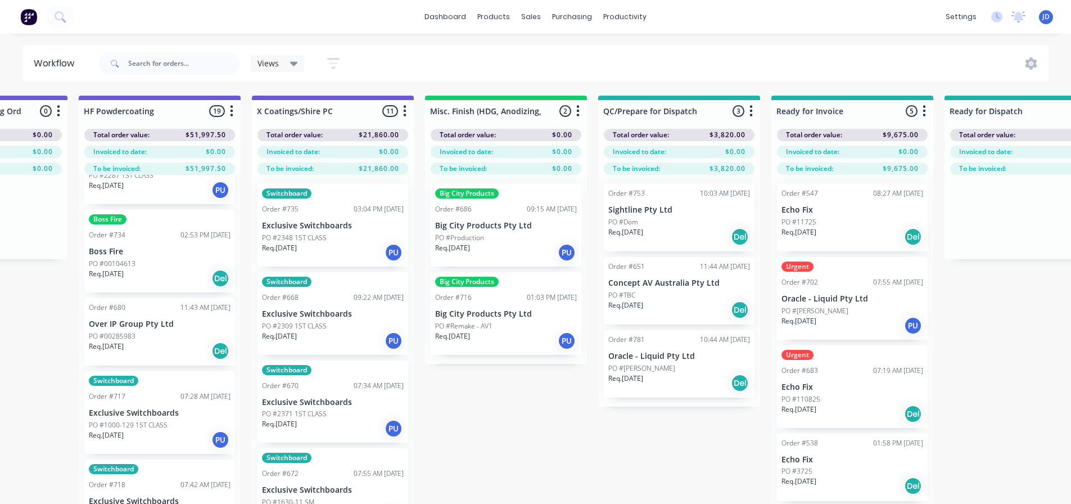
scroll to position [0, 3753]
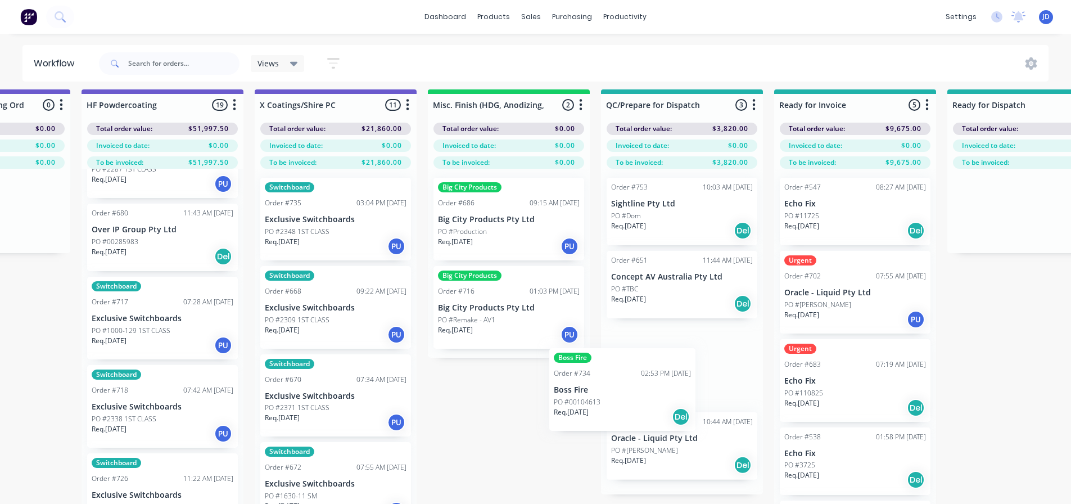
drag, startPoint x: 192, startPoint y: 274, endPoint x: 634, endPoint y: 410, distance: 461.8
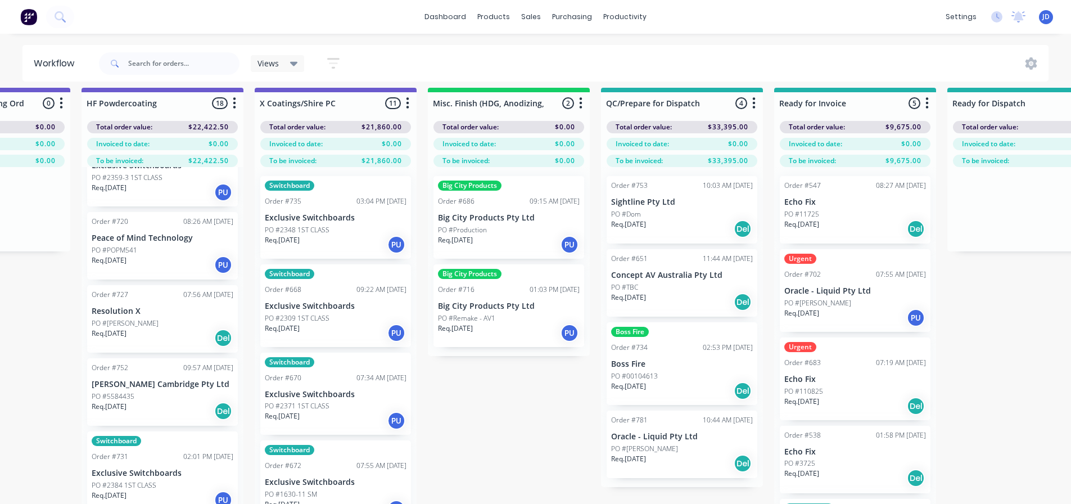
scroll to position [0, 0]
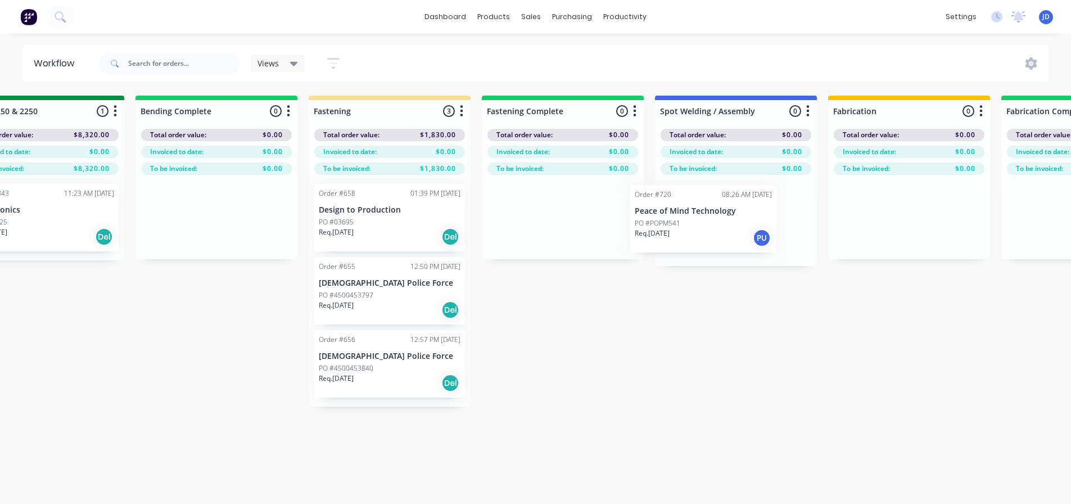
drag, startPoint x: 186, startPoint y: 254, endPoint x: 709, endPoint y: 222, distance: 524.5
click at [709, 223] on div "On Hold 2 Status colour #FF4949 hex #FF4949 Save Cancel Notifications Email SMS…" at bounding box center [73, 320] width 5137 height 448
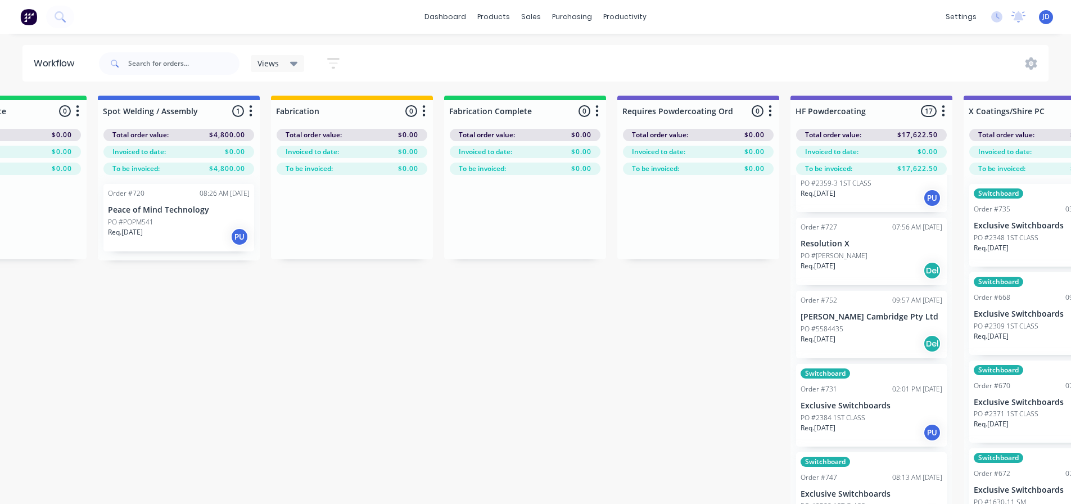
drag, startPoint x: 674, startPoint y: 350, endPoint x: 826, endPoint y: 339, distance: 151.7
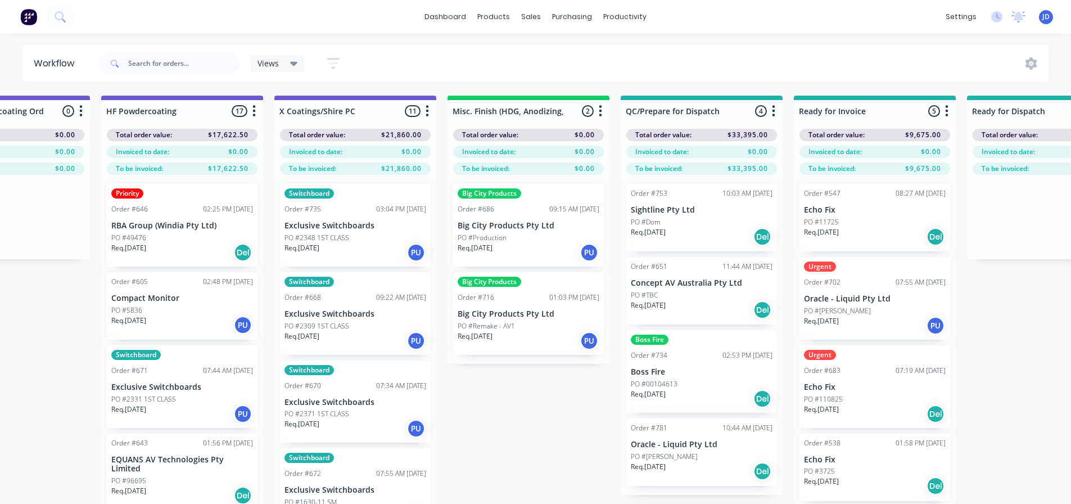
drag, startPoint x: 724, startPoint y: 416, endPoint x: 788, endPoint y: 404, distance: 65.2
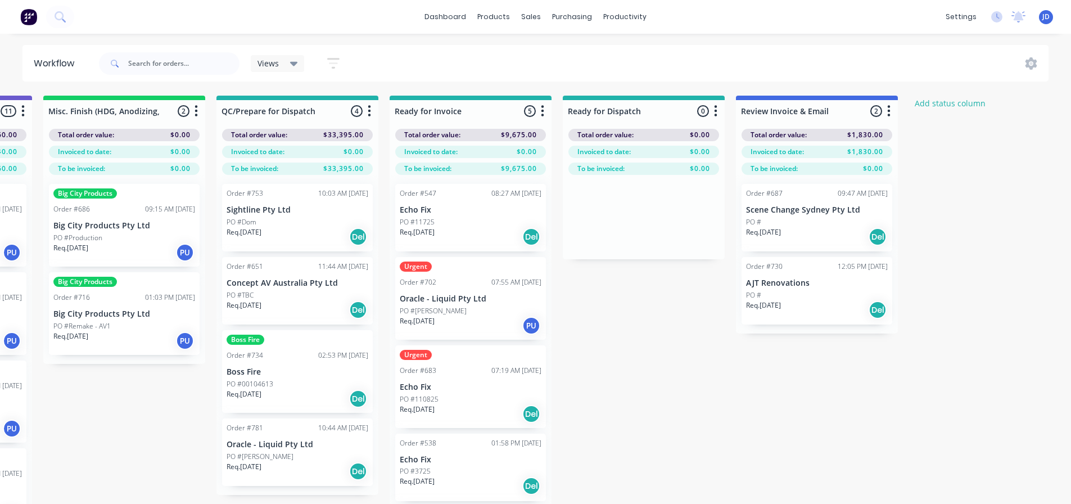
drag, startPoint x: 616, startPoint y: 443, endPoint x: 632, endPoint y: 435, distance: 17.9
drag, startPoint x: 819, startPoint y: 394, endPoint x: 845, endPoint y: 346, distance: 53.9
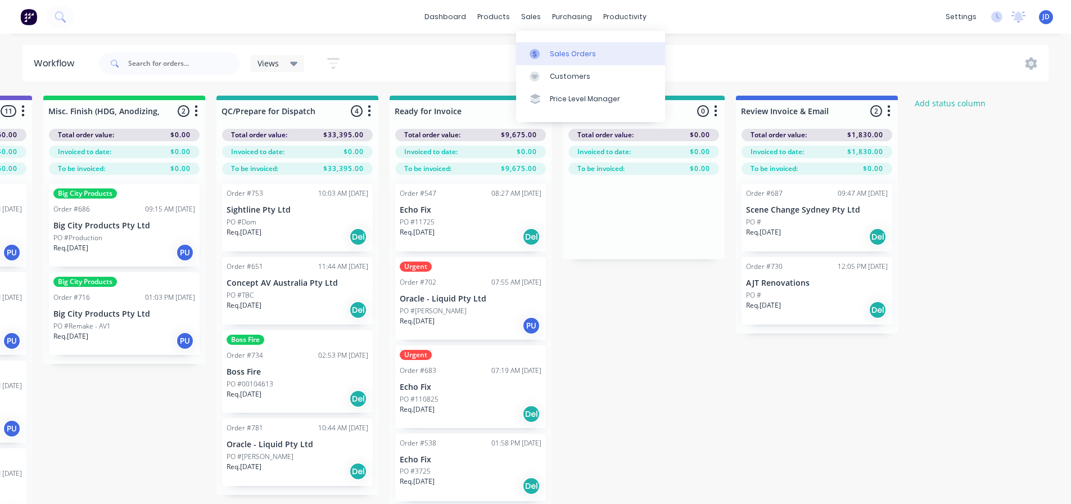
click at [546, 49] on div at bounding box center [538, 54] width 17 height 10
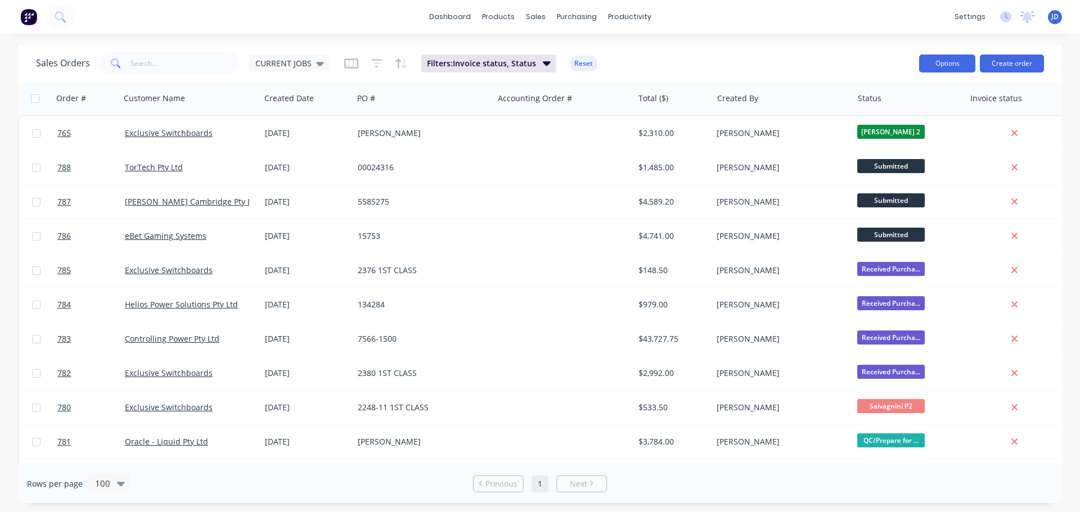
click at [951, 61] on button "Options" at bounding box center [947, 64] width 56 height 18
click at [874, 131] on div "Export" at bounding box center [912, 137] width 103 height 16
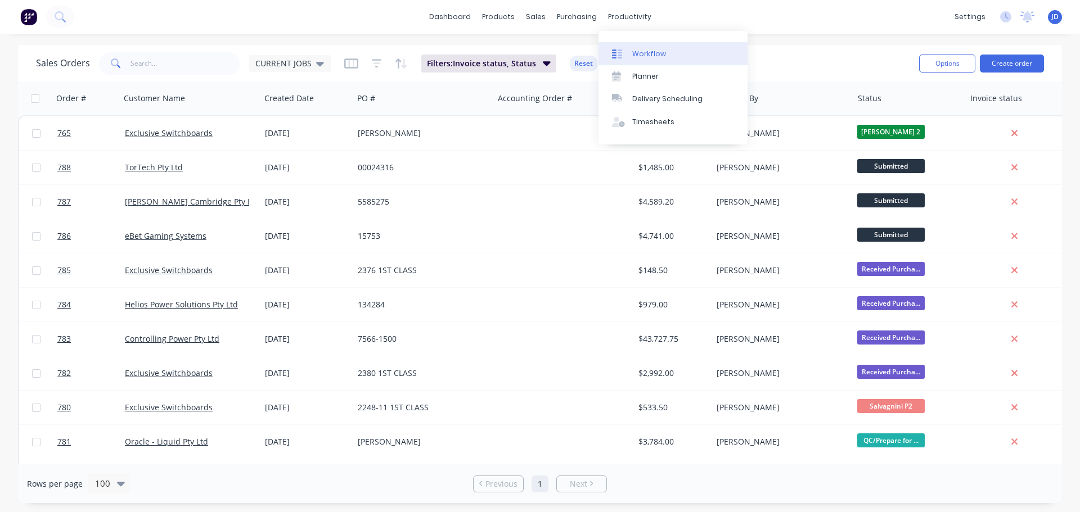
click at [615, 51] on icon at bounding box center [617, 54] width 10 height 10
